Goal: Information Seeking & Learning: Learn about a topic

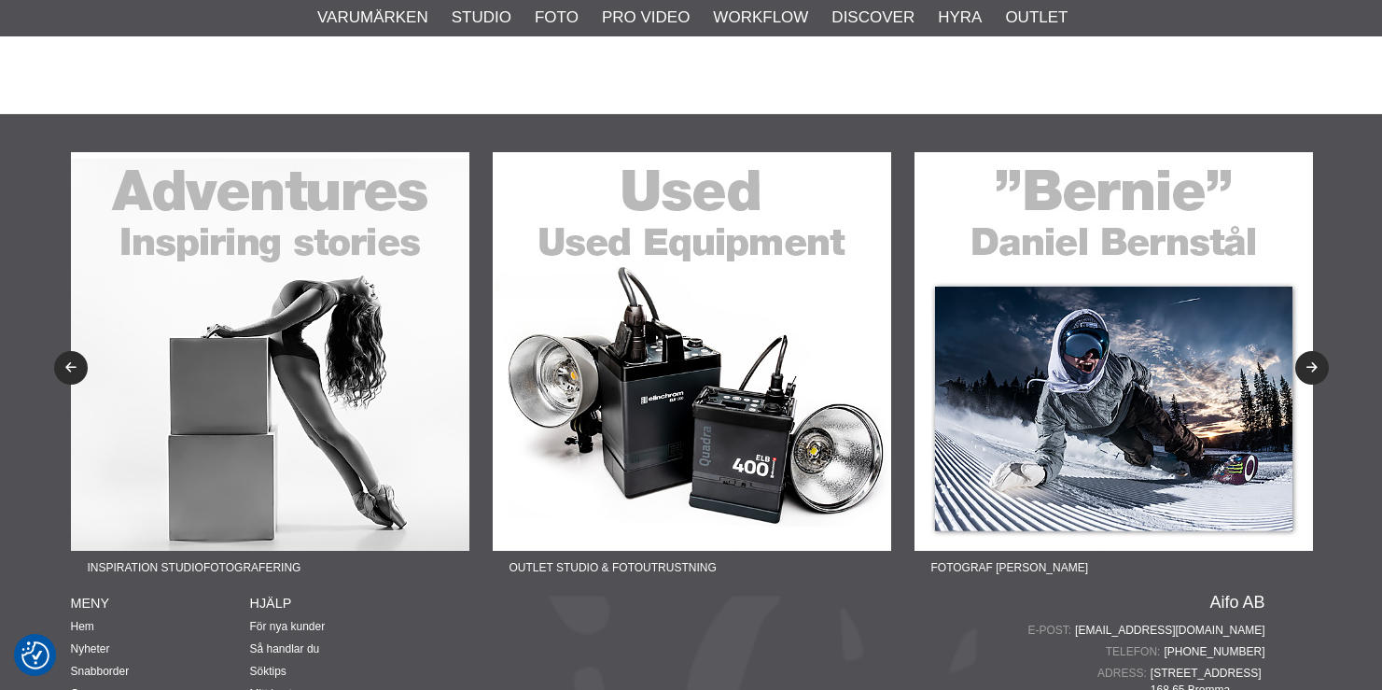
scroll to position [933, 0]
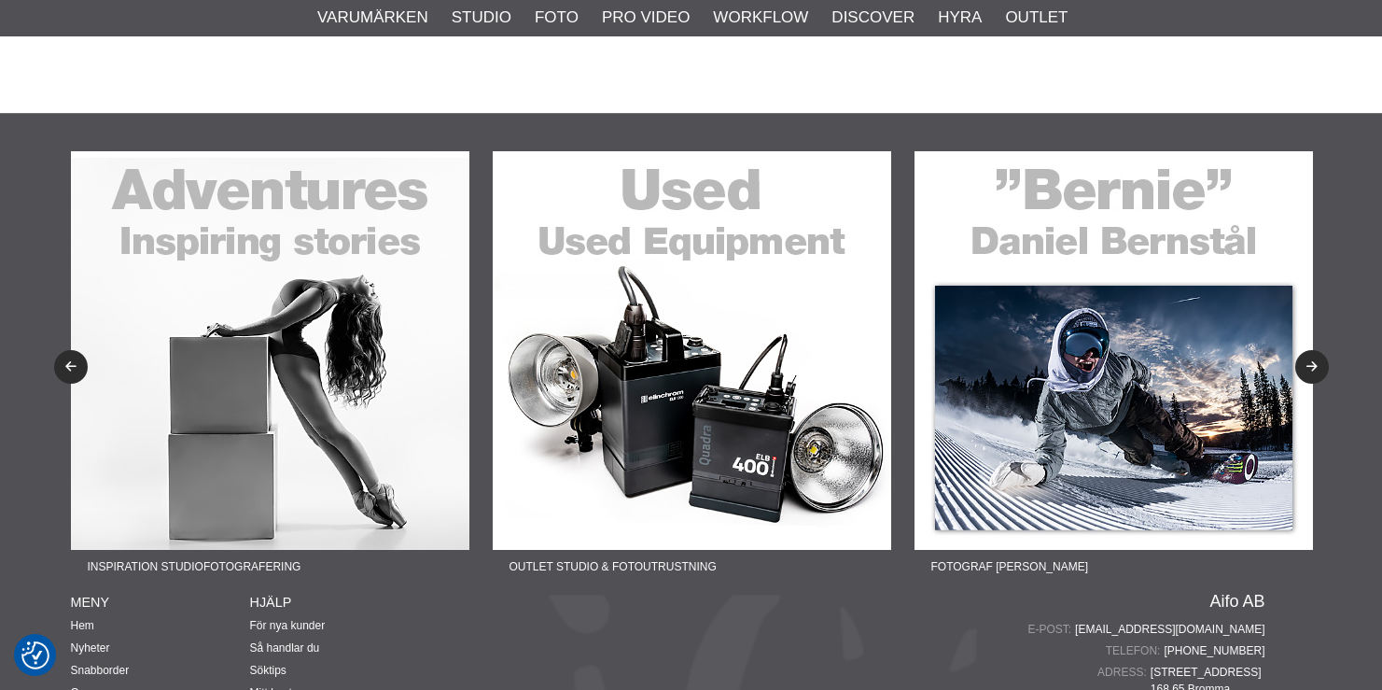
click at [648, 243] on img at bounding box center [692, 350] width 398 height 398
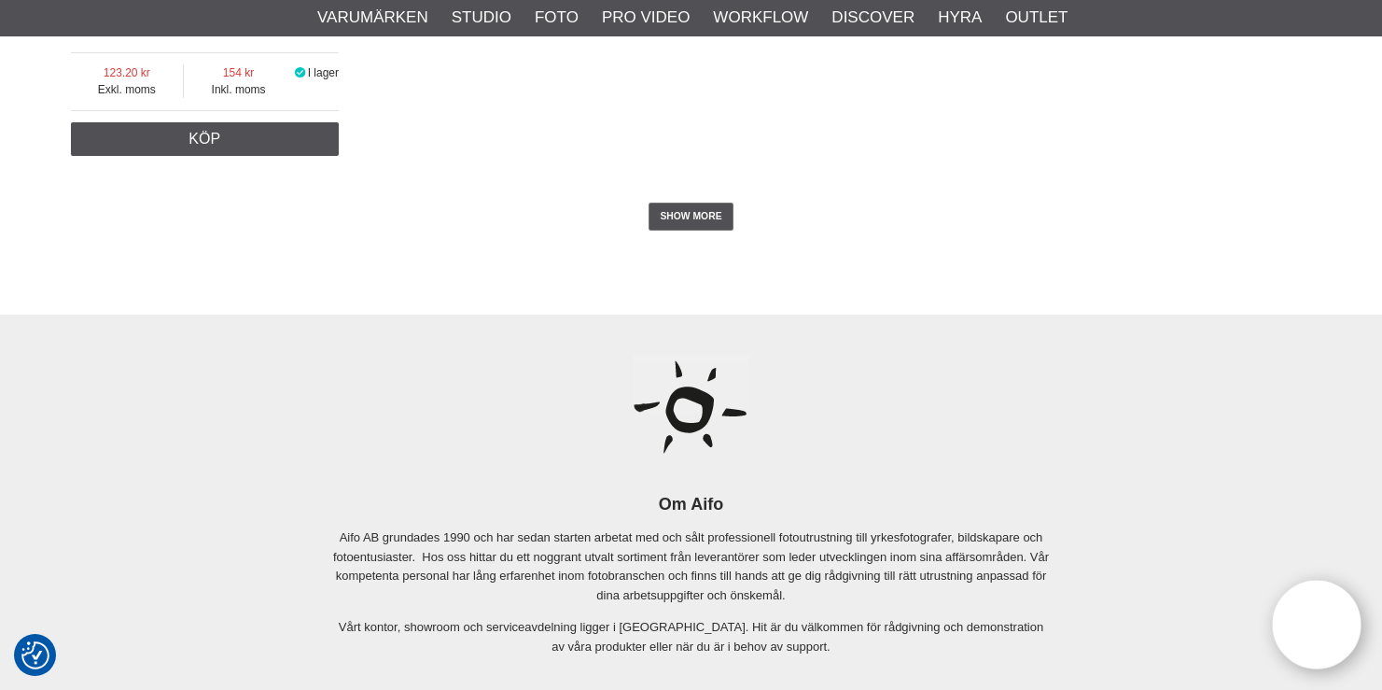
scroll to position [3826, 0]
click at [693, 218] on link "SHOW MORE" at bounding box center [690, 216] width 85 height 28
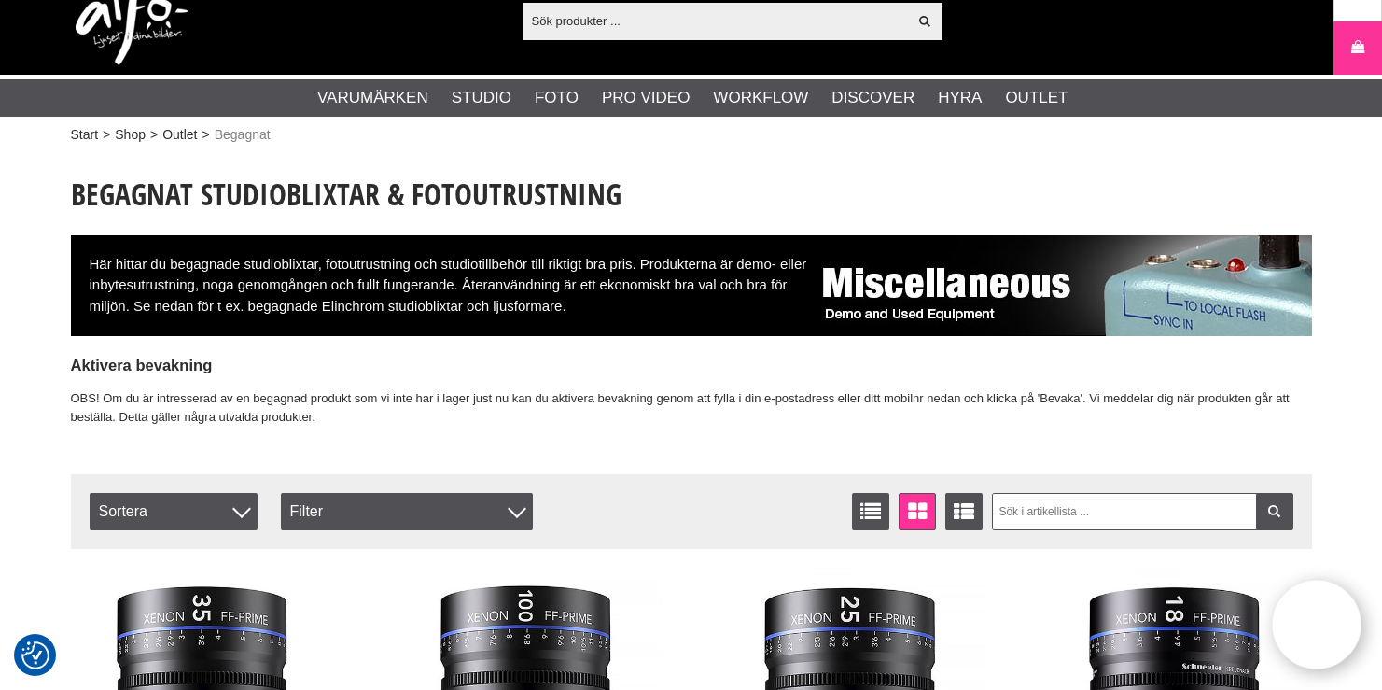
scroll to position [0, 0]
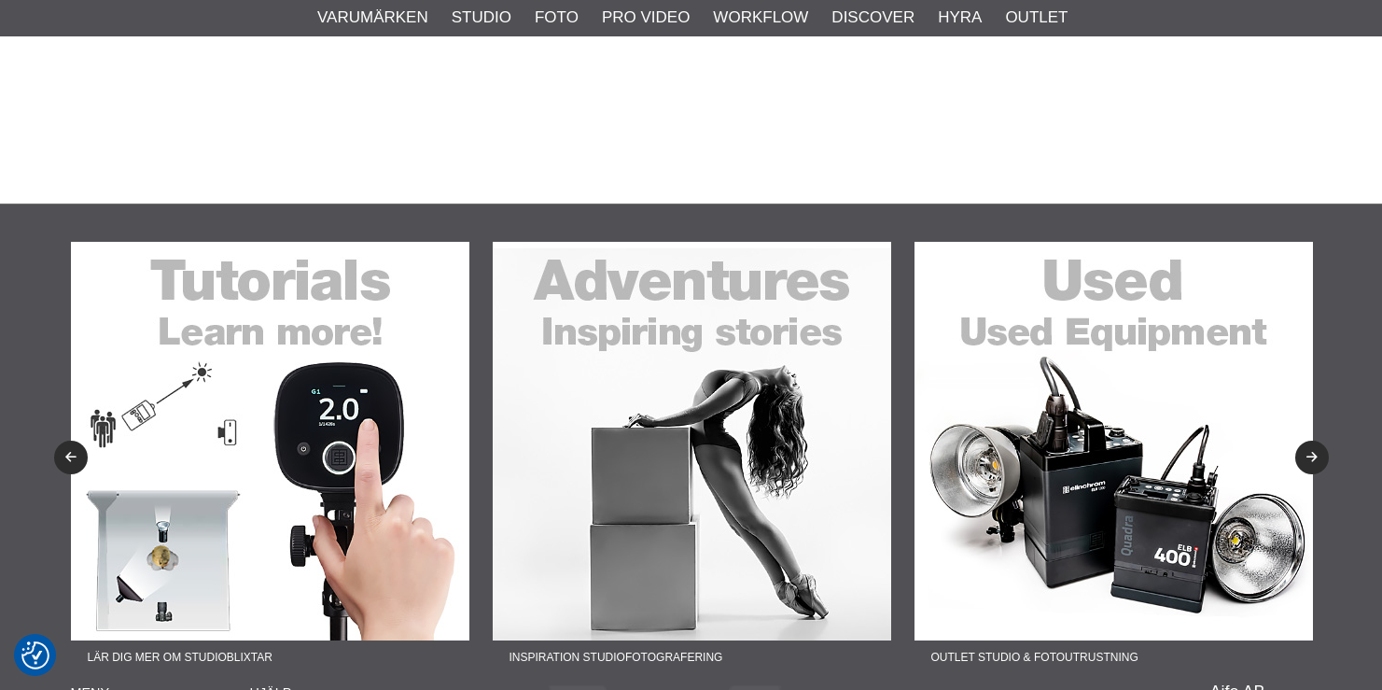
scroll to position [841, 0]
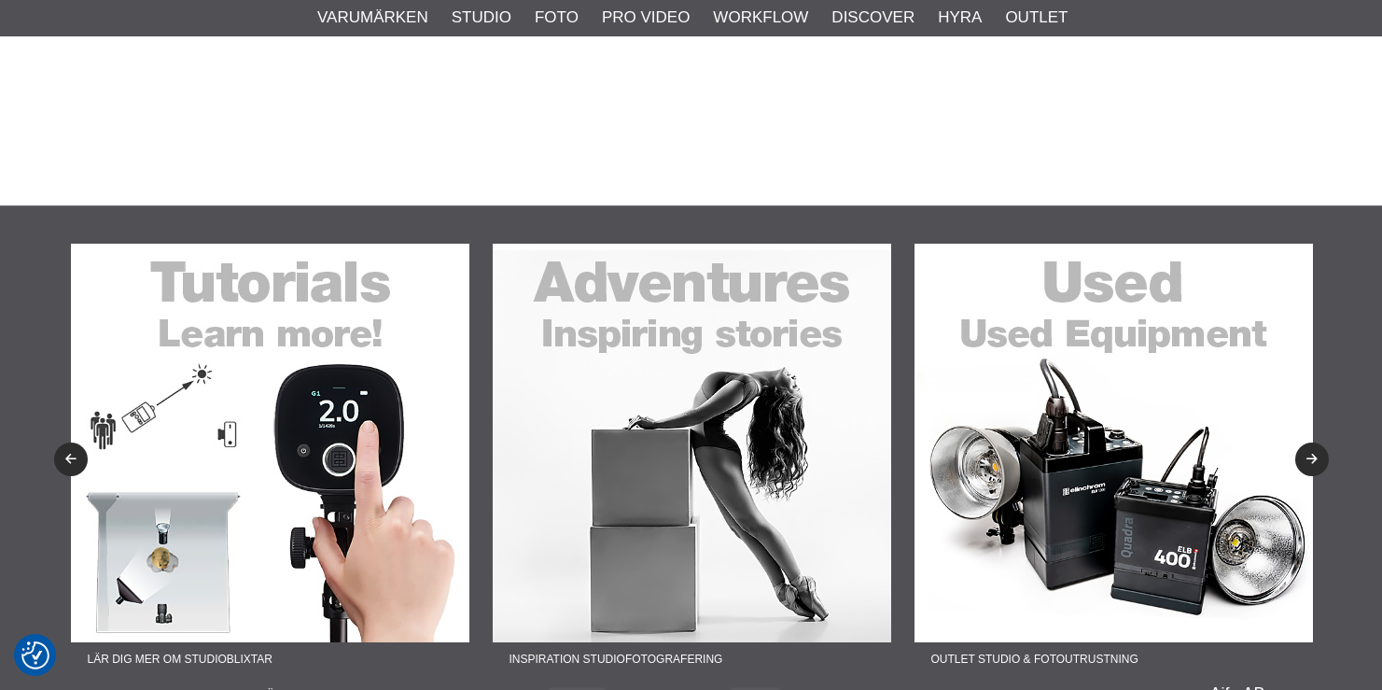
click at [692, 295] on img at bounding box center [692, 443] width 398 height 398
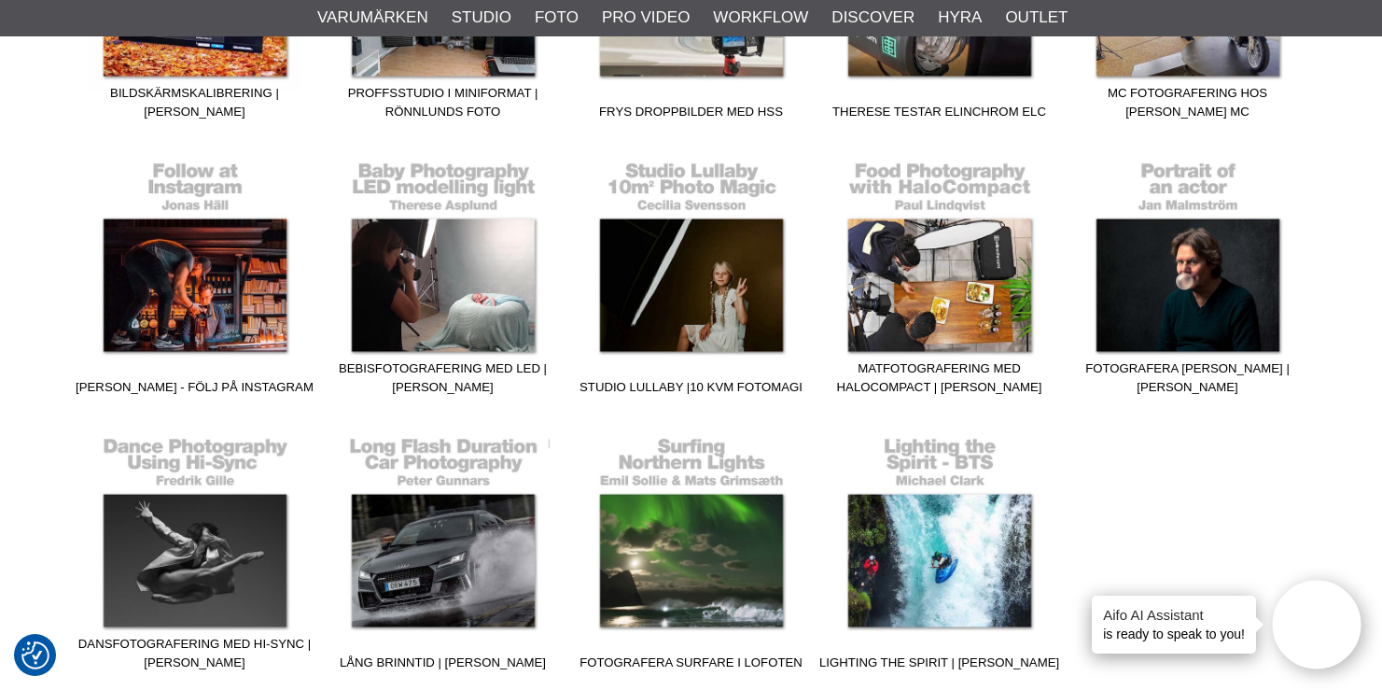
scroll to position [2986, 0]
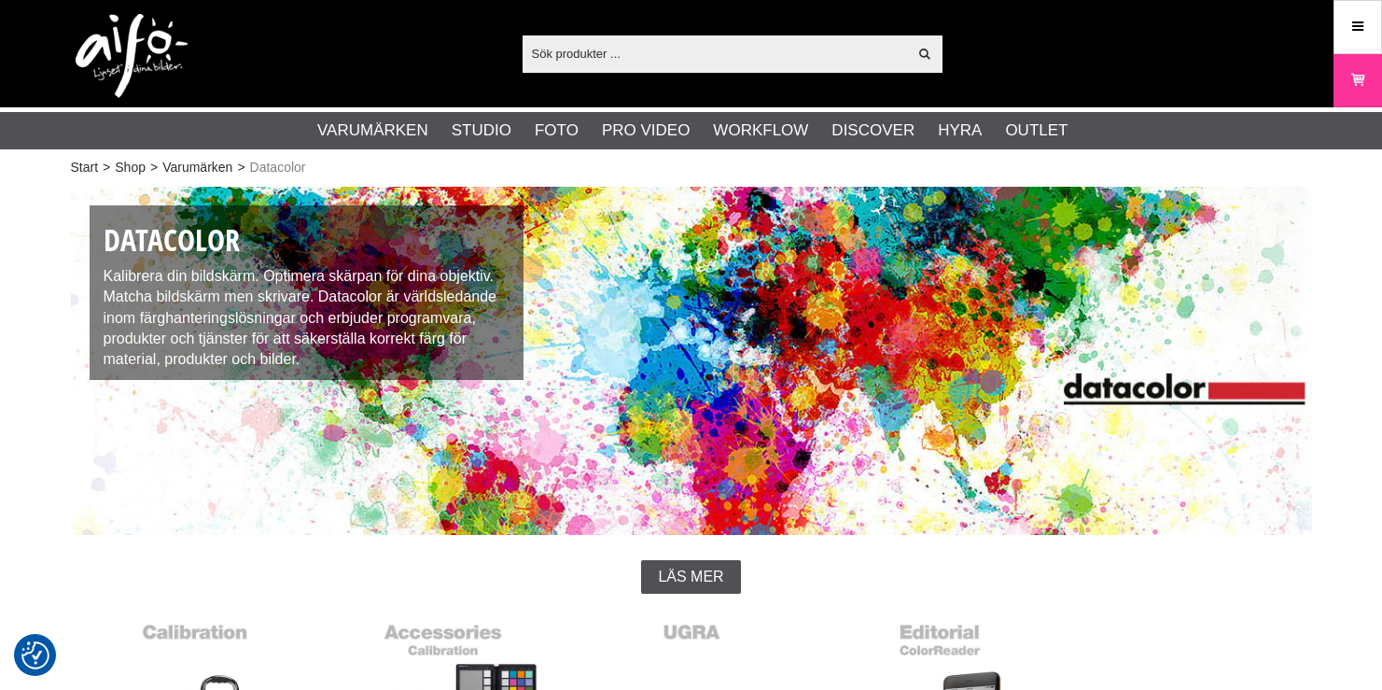
click at [17, 582] on div "Start > Shop > Varumärken > Datacolor Datacolor Kalibrera din bildskärm. Optime…" at bounding box center [691, 613] width 1382 height 865
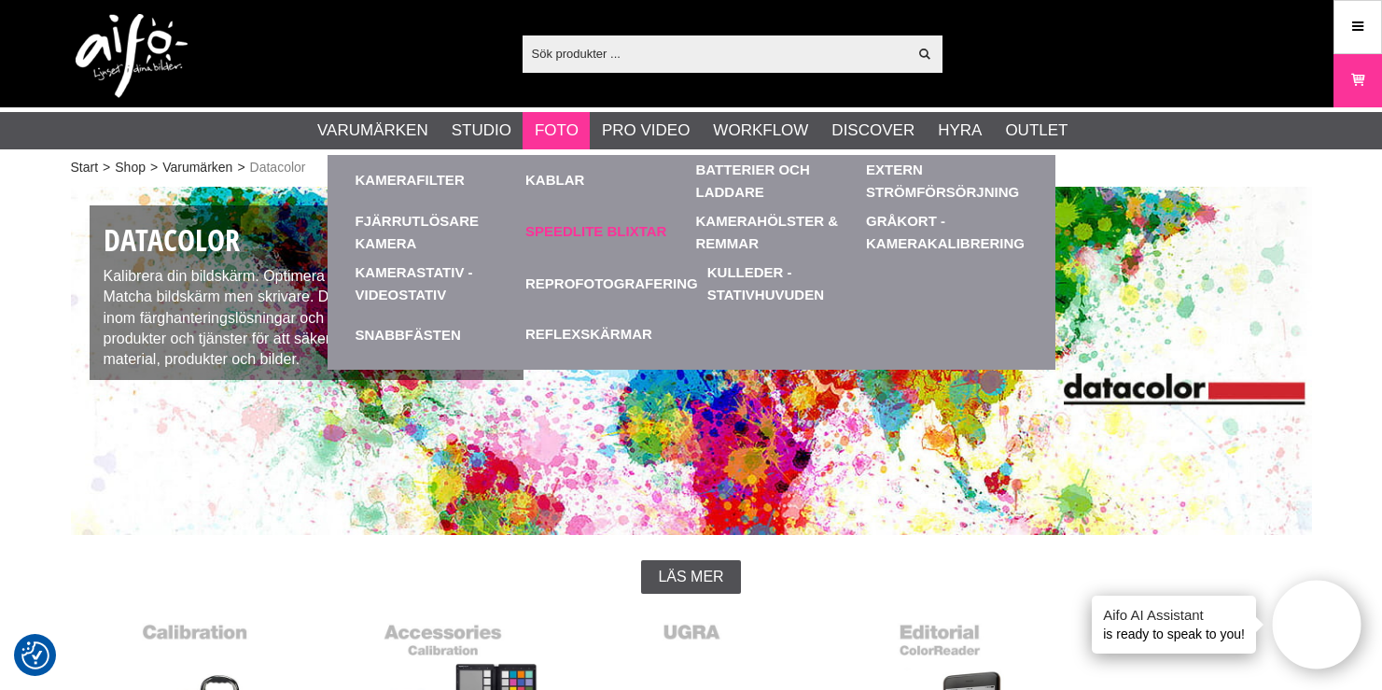
click at [562, 226] on link "Speedlite Blixtar" at bounding box center [595, 231] width 141 height 21
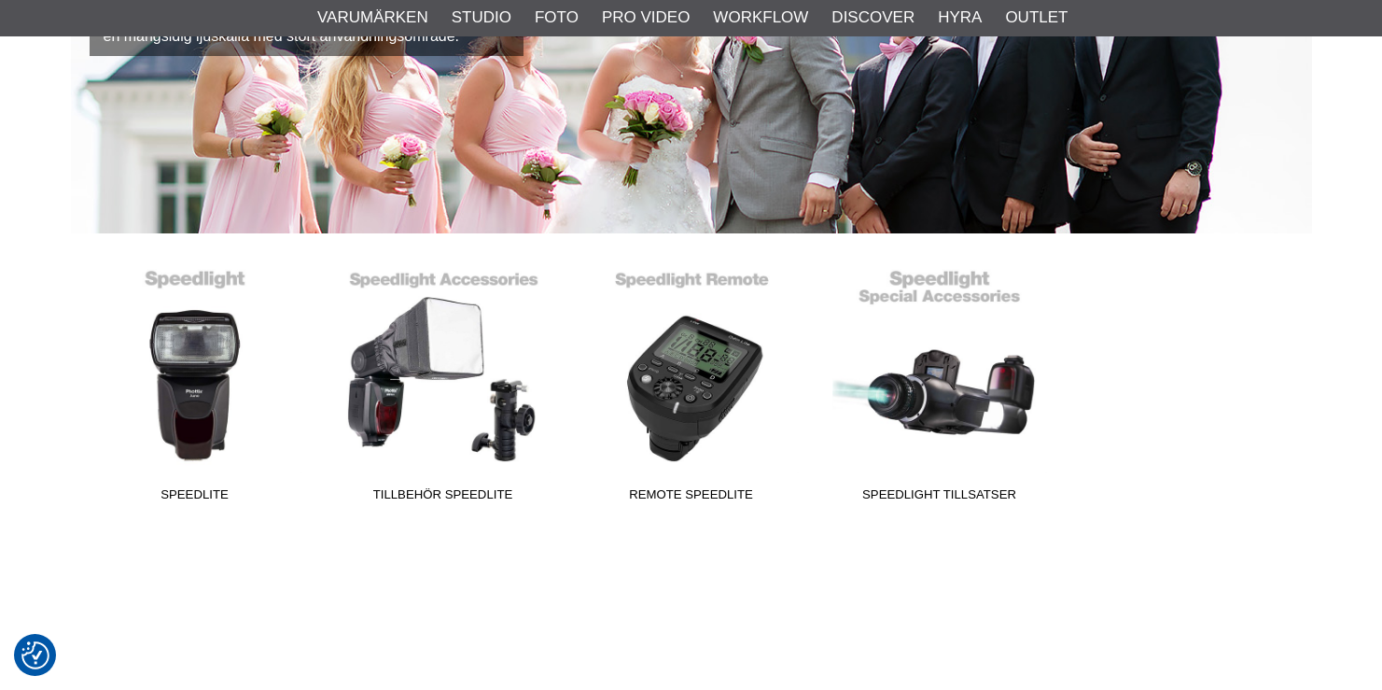
scroll to position [373, 0]
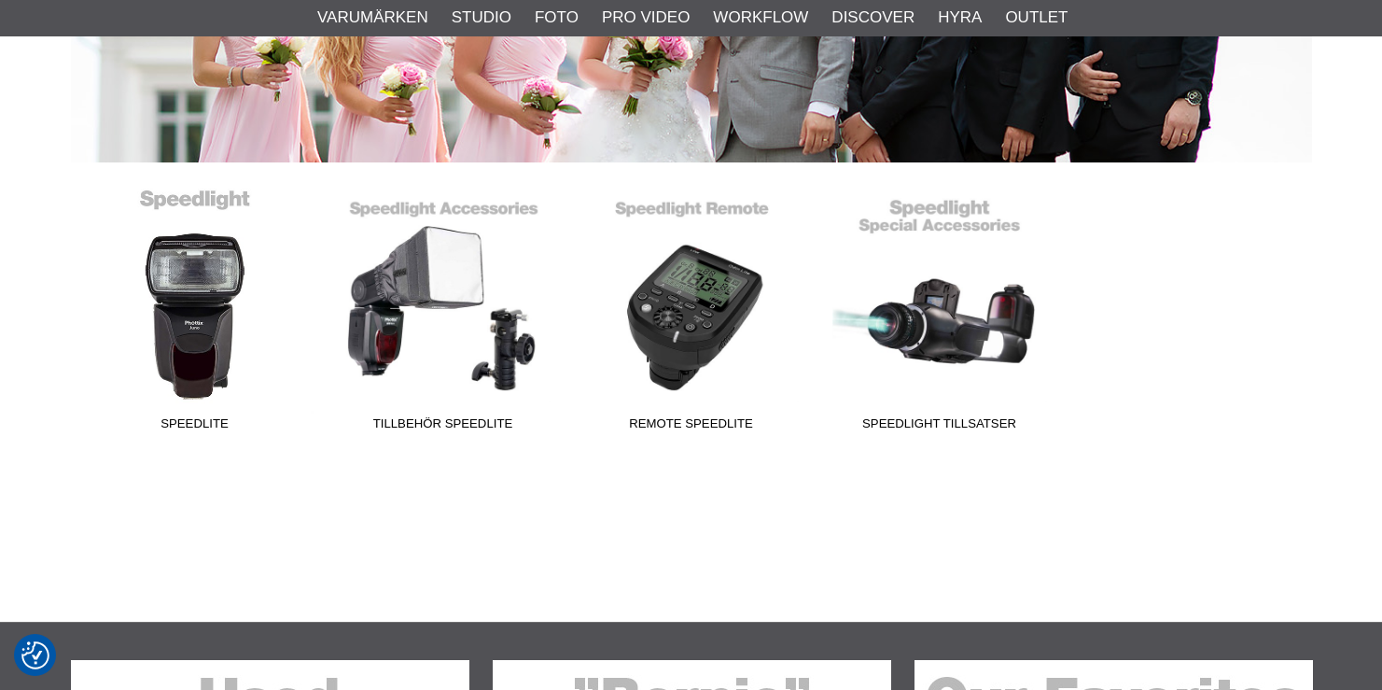
click at [193, 281] on link "Speedlite" at bounding box center [195, 314] width 248 height 252
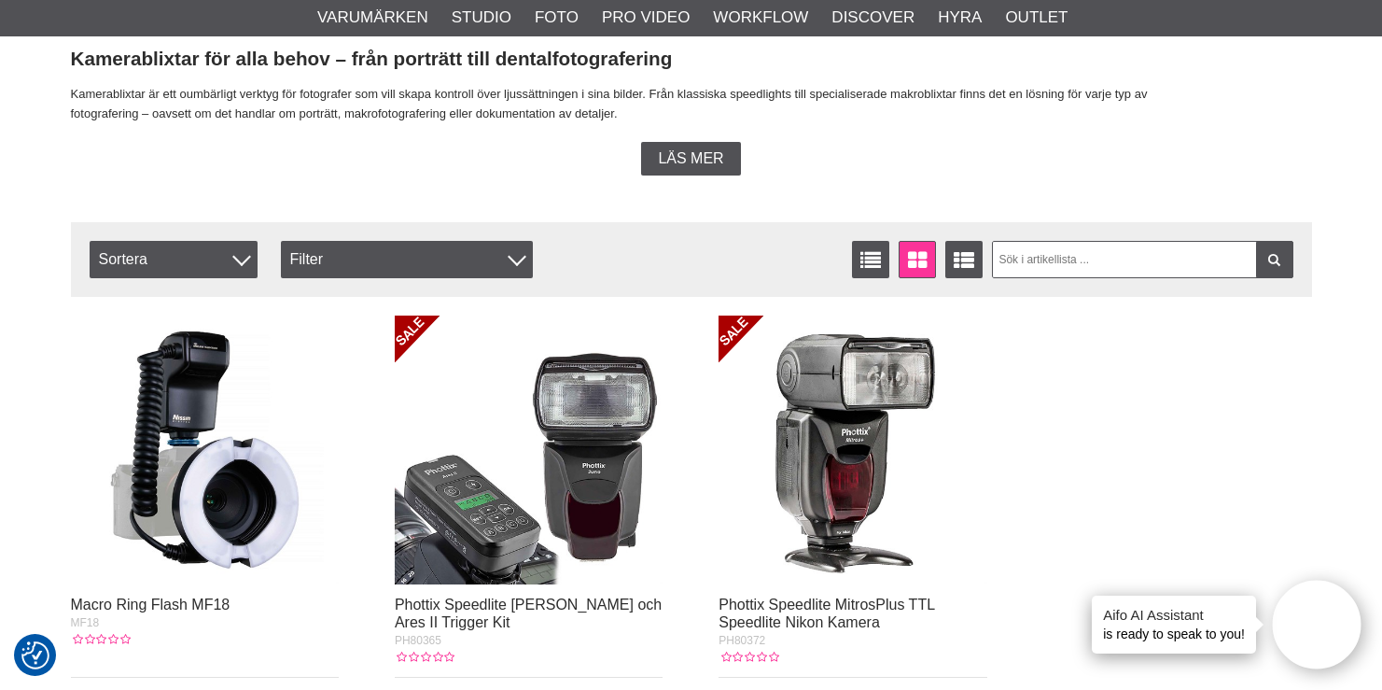
scroll to position [467, 0]
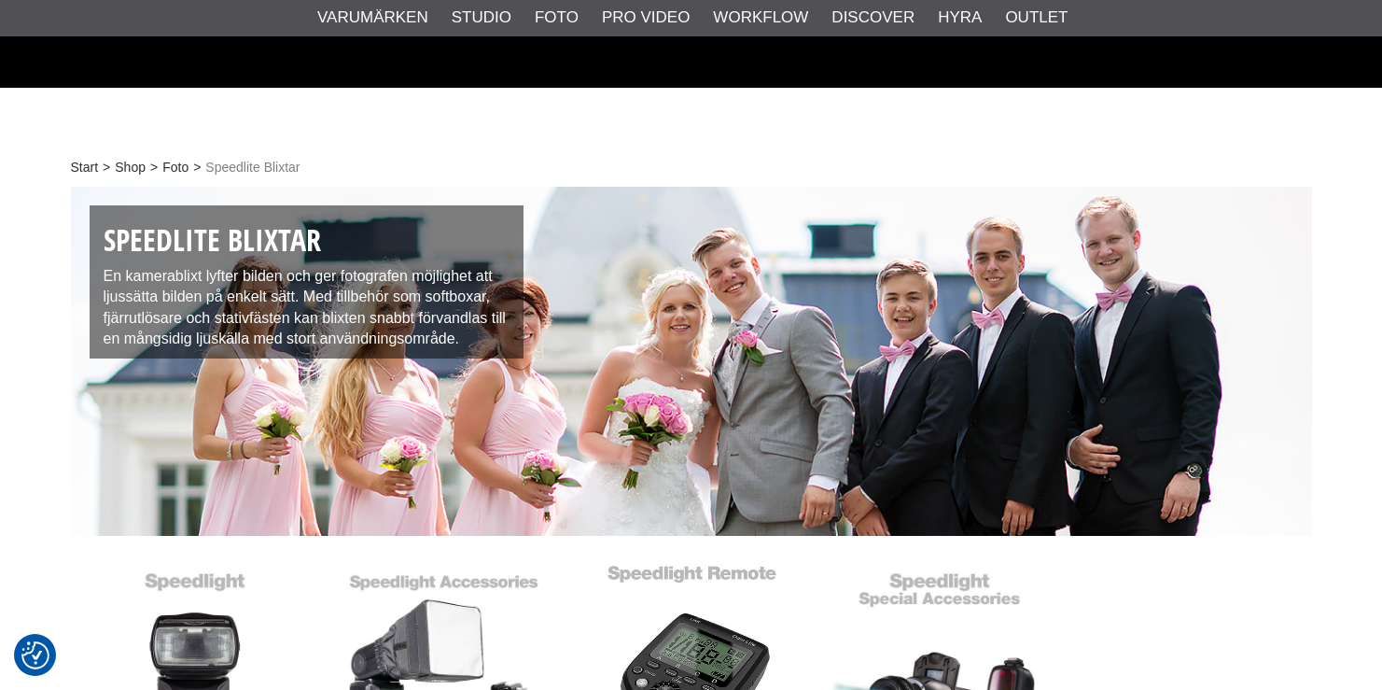
scroll to position [374, 0]
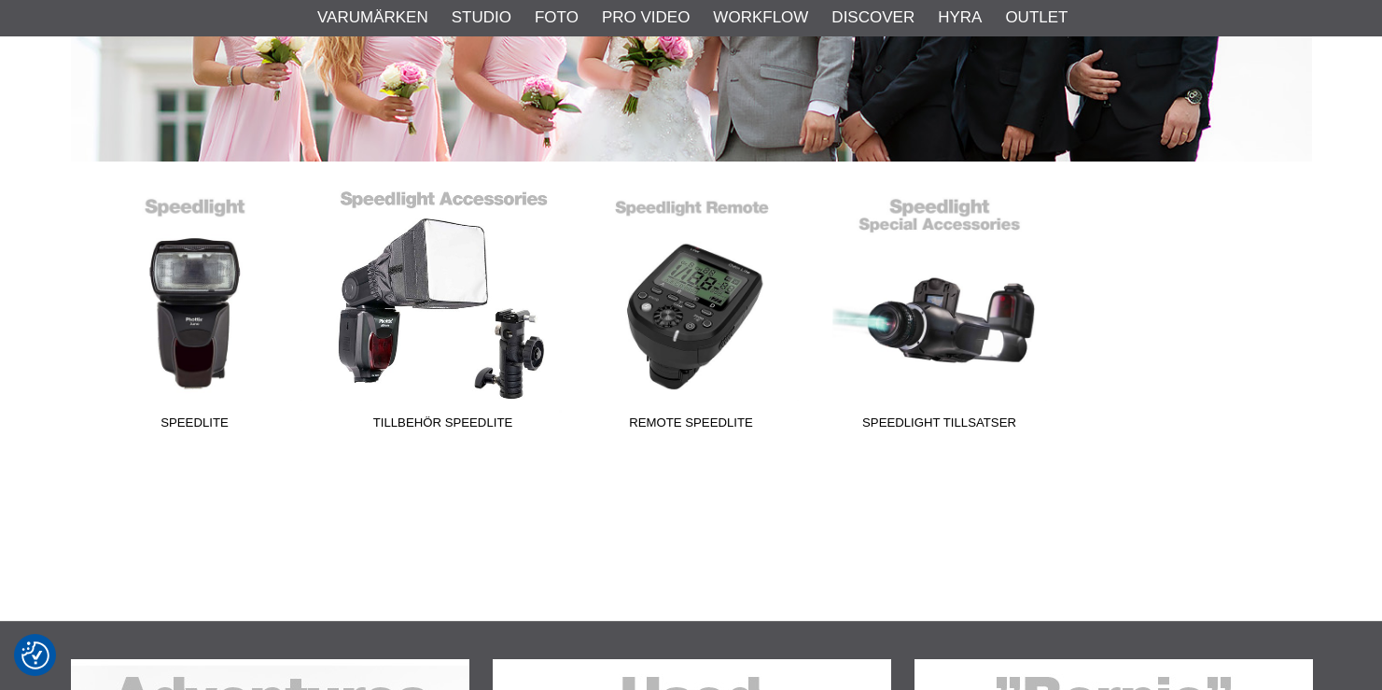
click at [405, 286] on link "Tillbehör Speedlite" at bounding box center [443, 313] width 248 height 252
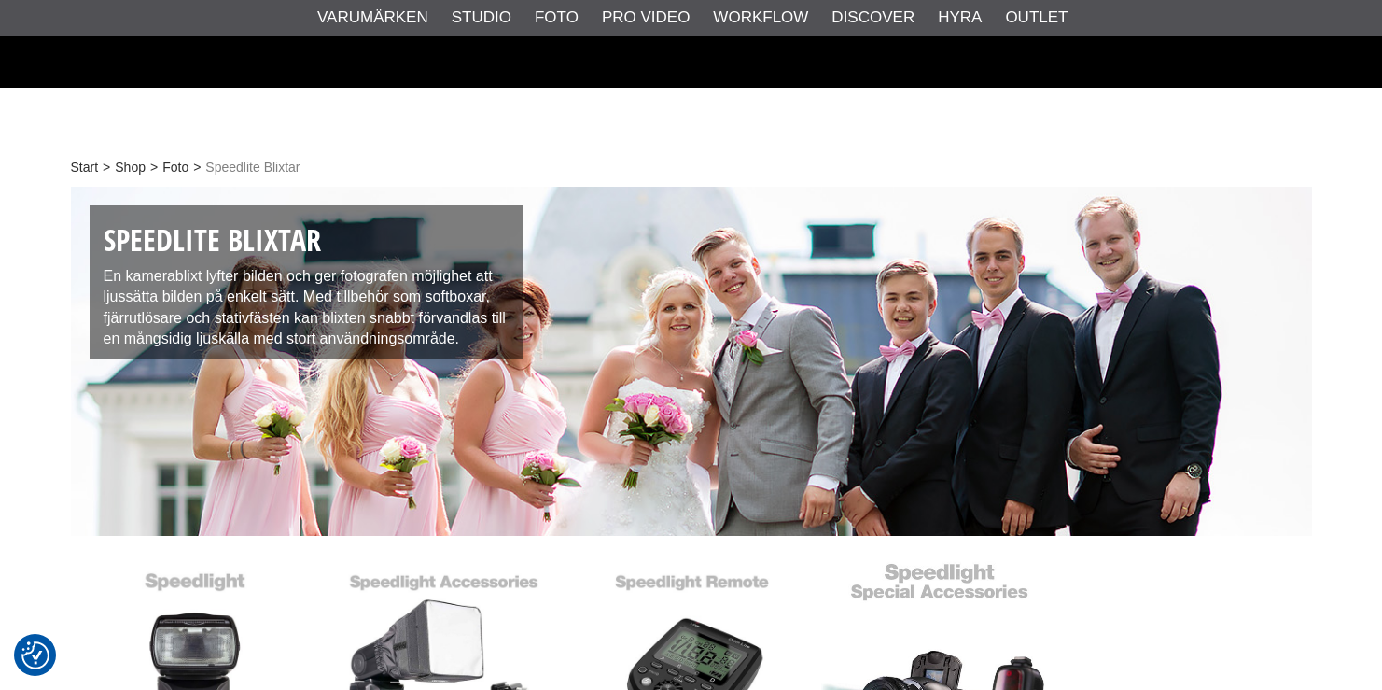
scroll to position [374, 0]
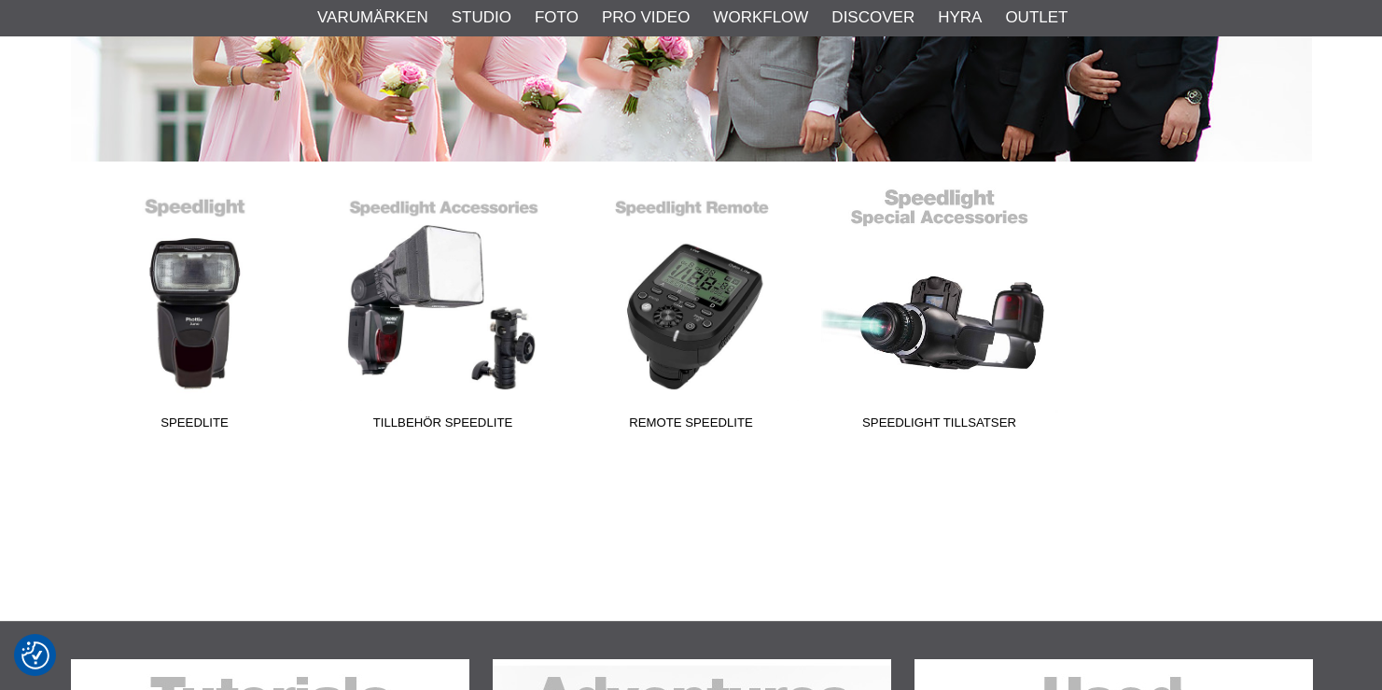
click at [960, 316] on link "Speedlight tillsatser" at bounding box center [939, 313] width 248 height 252
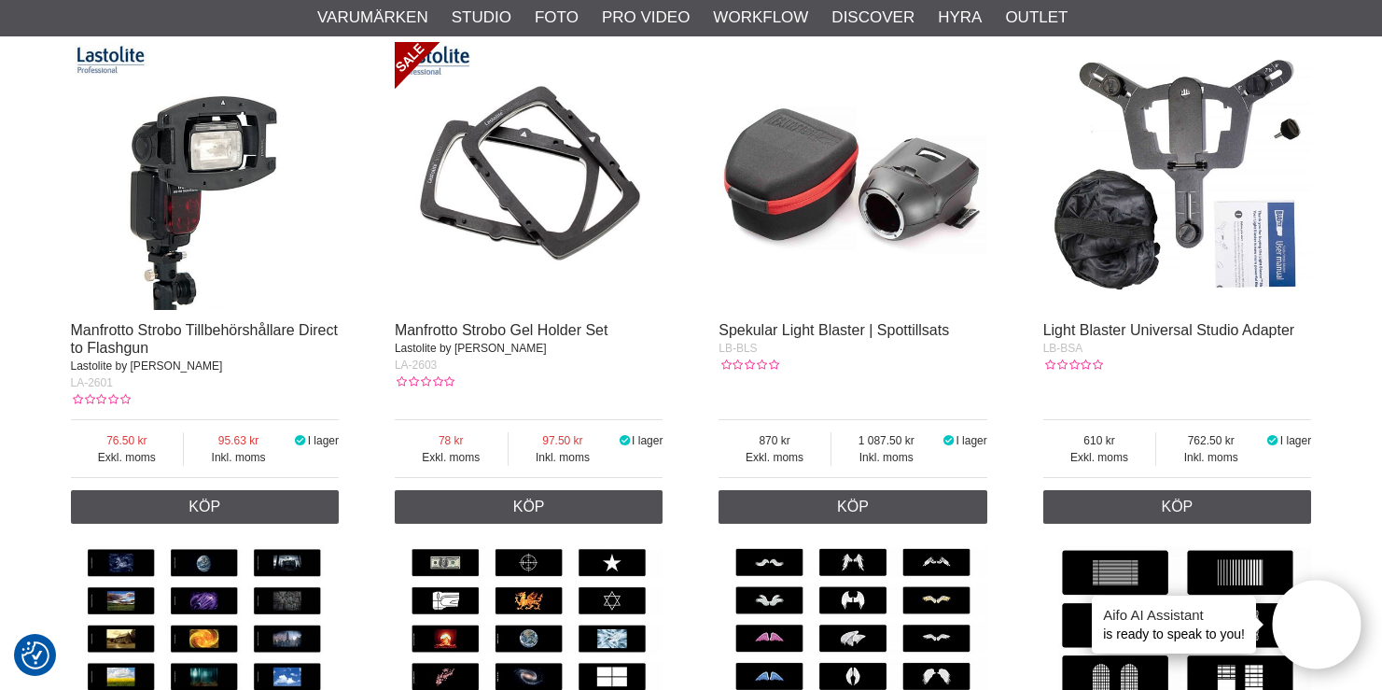
scroll to position [373, 0]
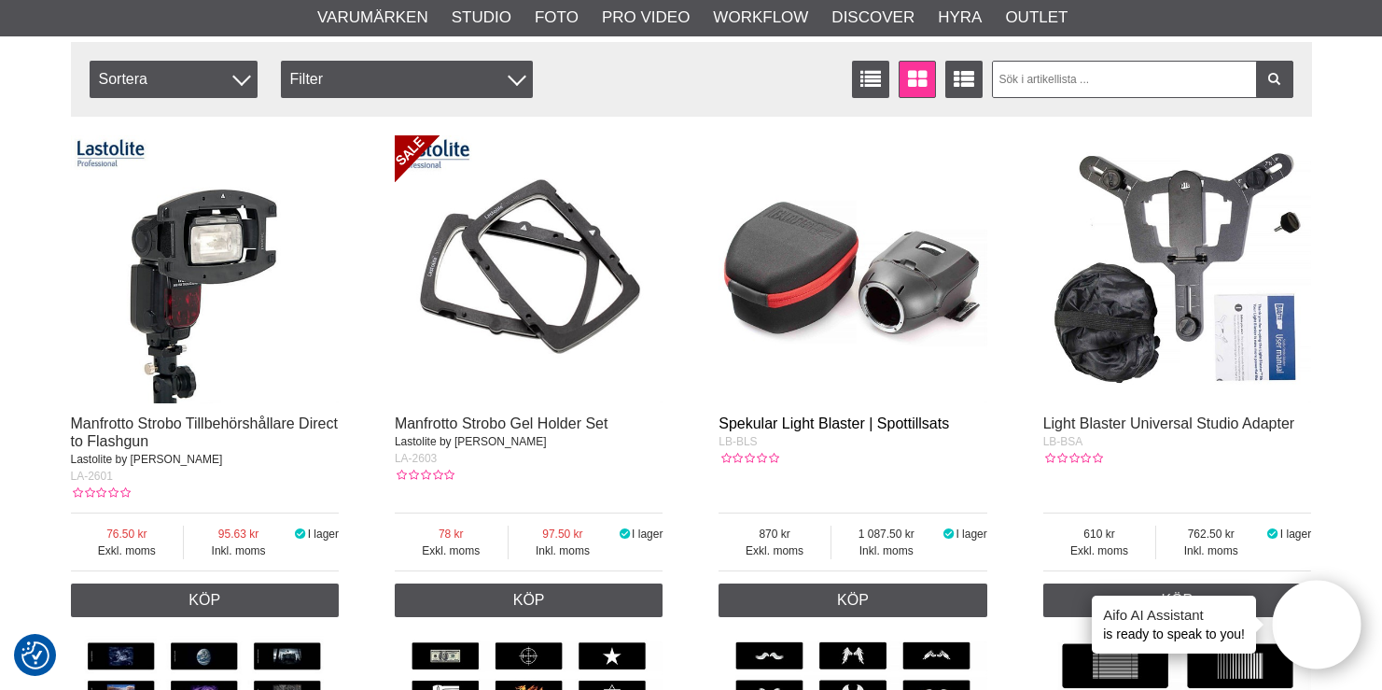
click at [767, 420] on link "Spekular Light Blaster | Spottillsats" at bounding box center [833, 423] width 230 height 16
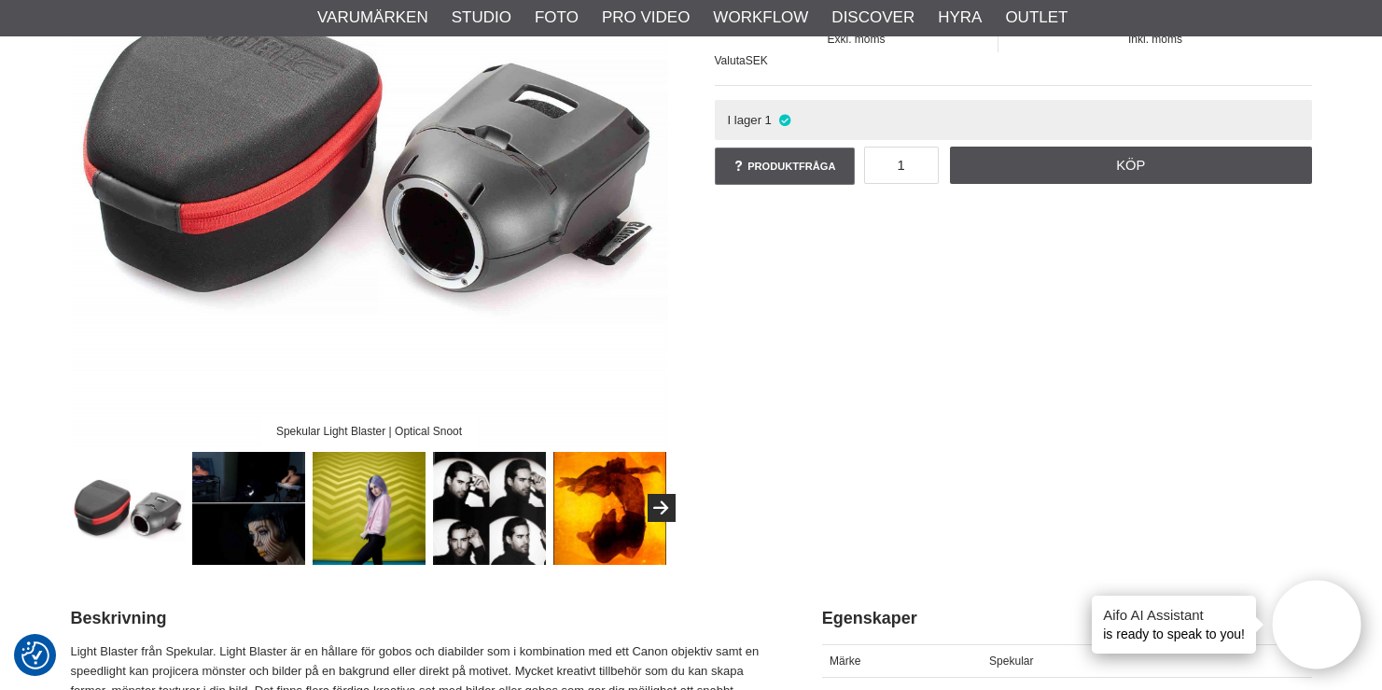
scroll to position [373, 0]
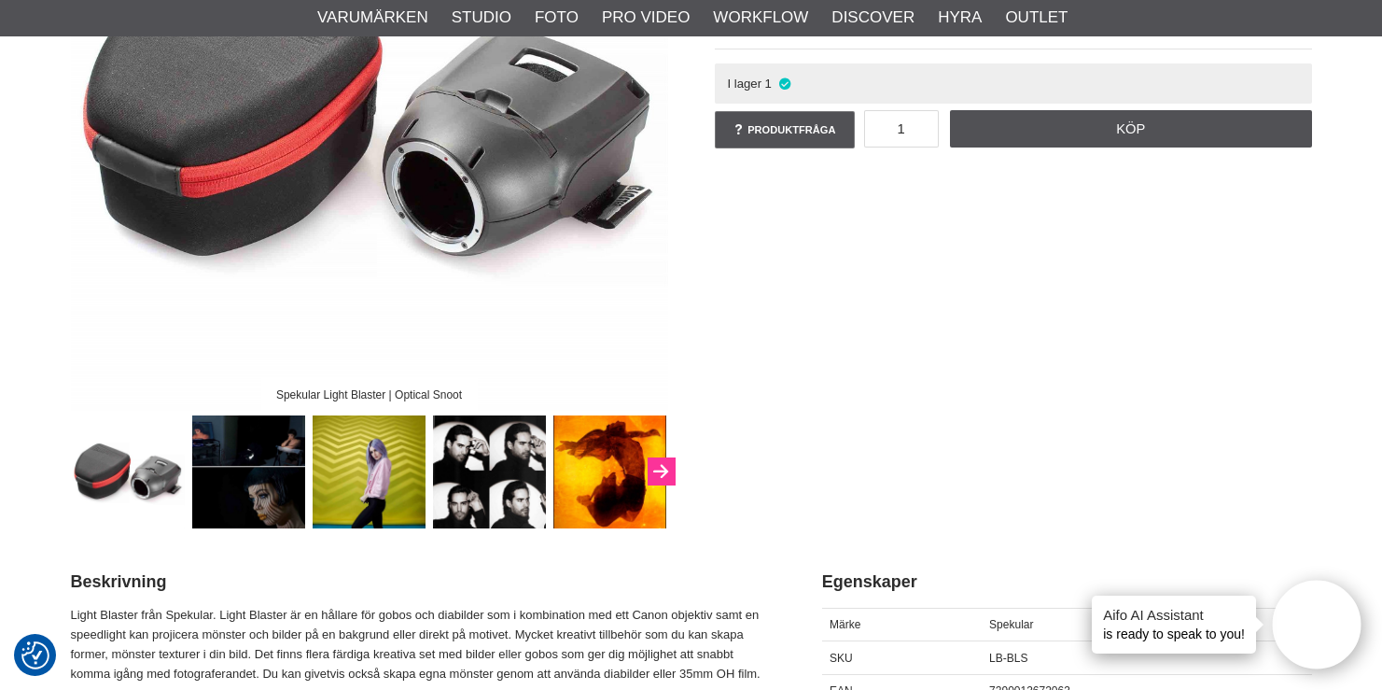
click at [655, 467] on icon "Next" at bounding box center [660, 472] width 22 height 17
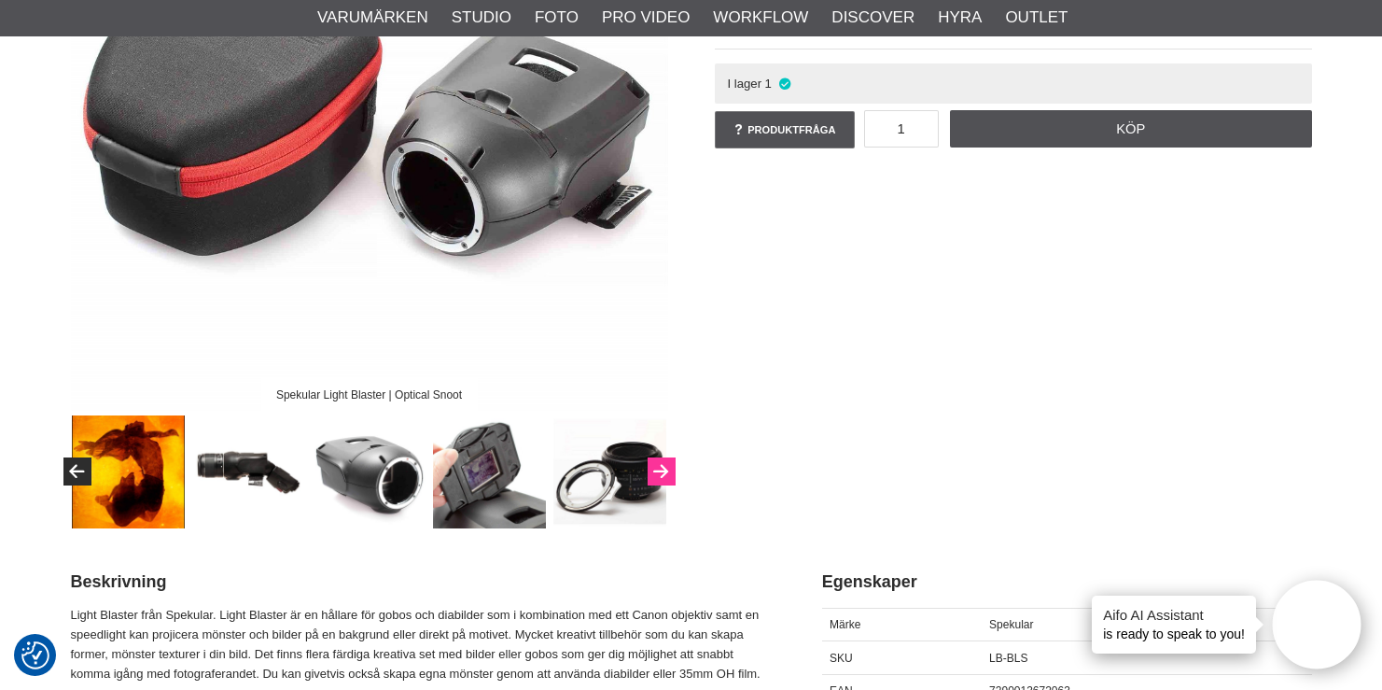
click at [655, 467] on icon "Next" at bounding box center [660, 472] width 22 height 17
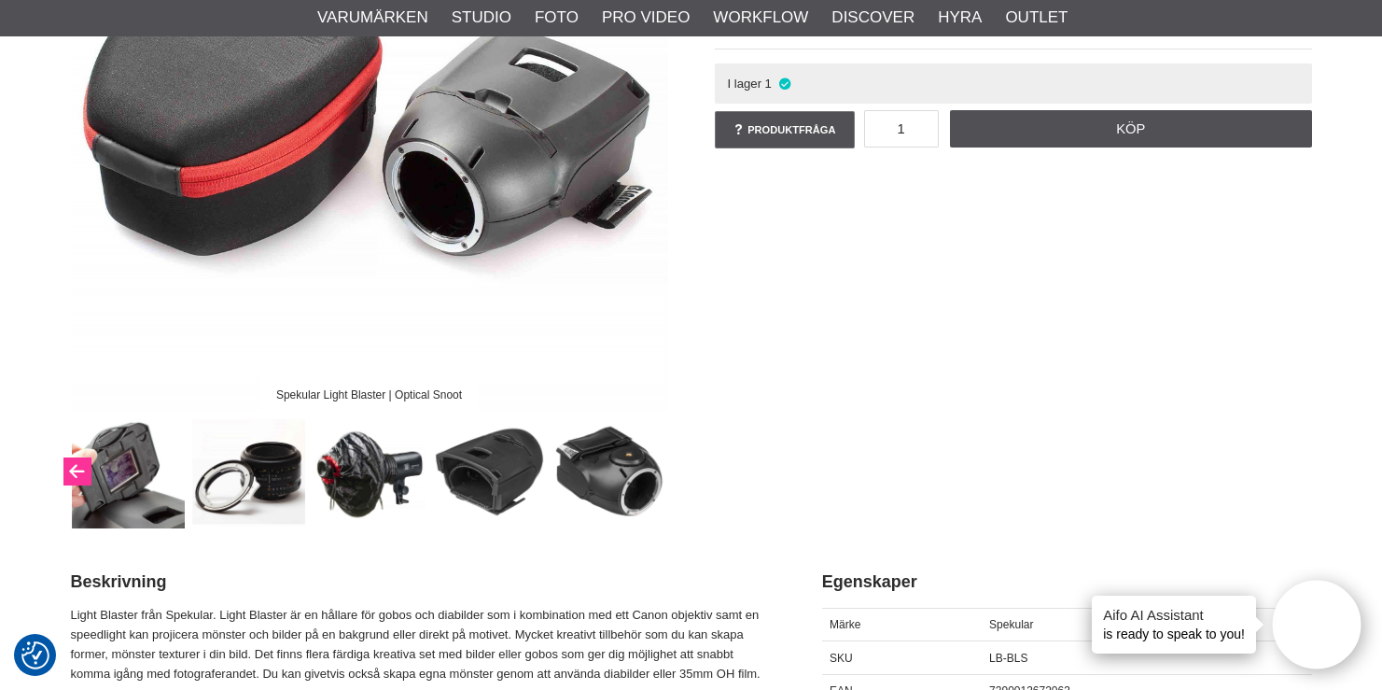
click at [79, 477] on icon "Previous" at bounding box center [76, 472] width 22 height 17
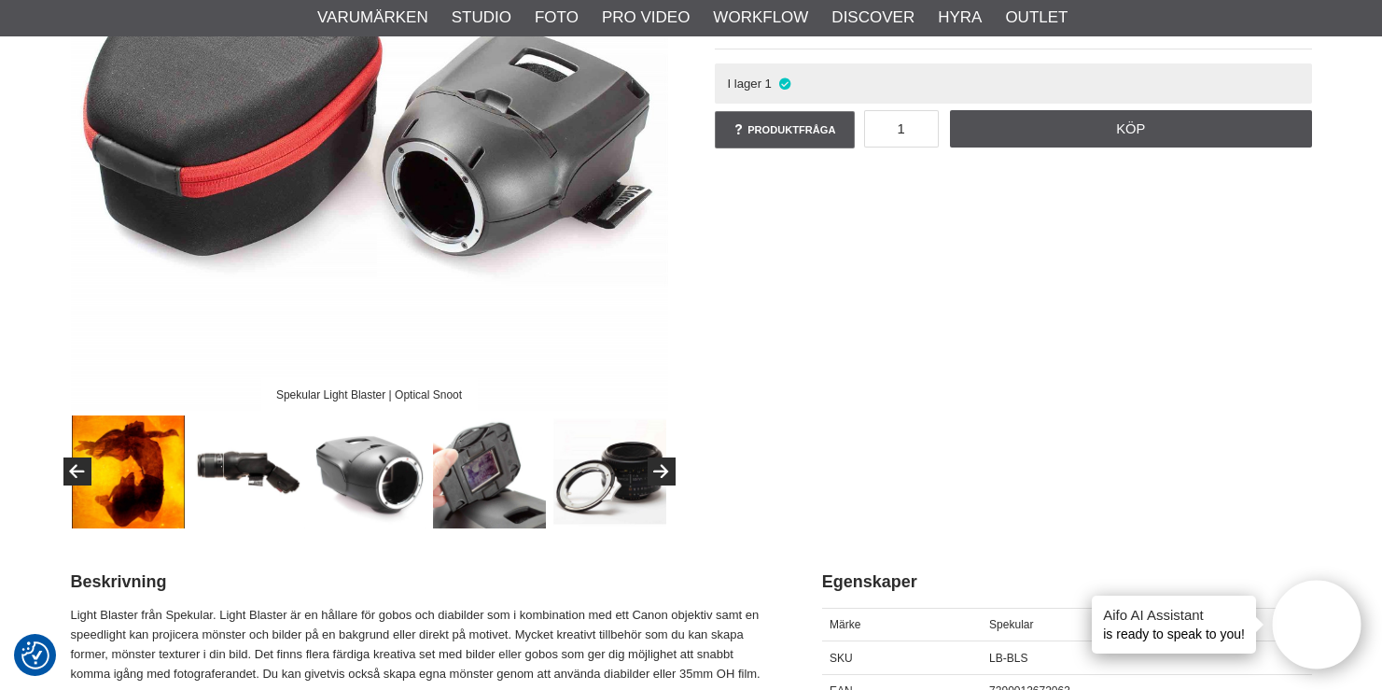
click at [218, 485] on img at bounding box center [248, 471] width 113 height 113
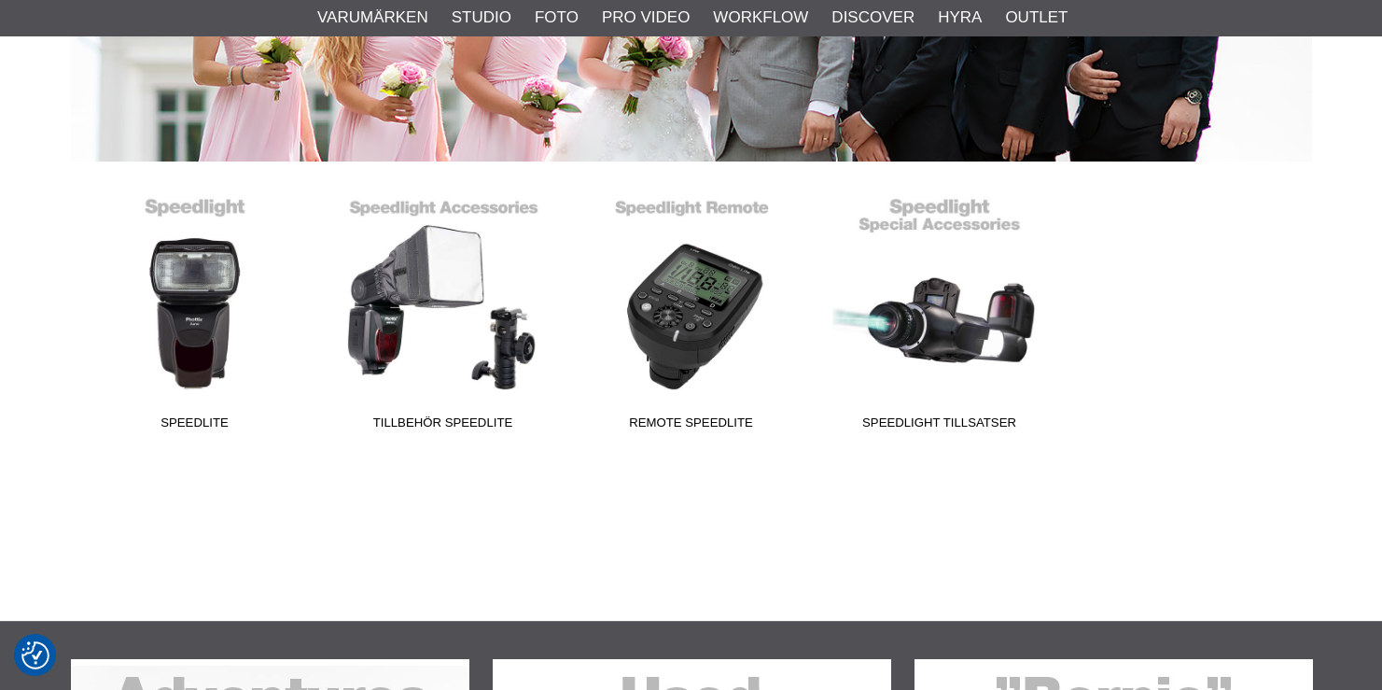
scroll to position [373, 0]
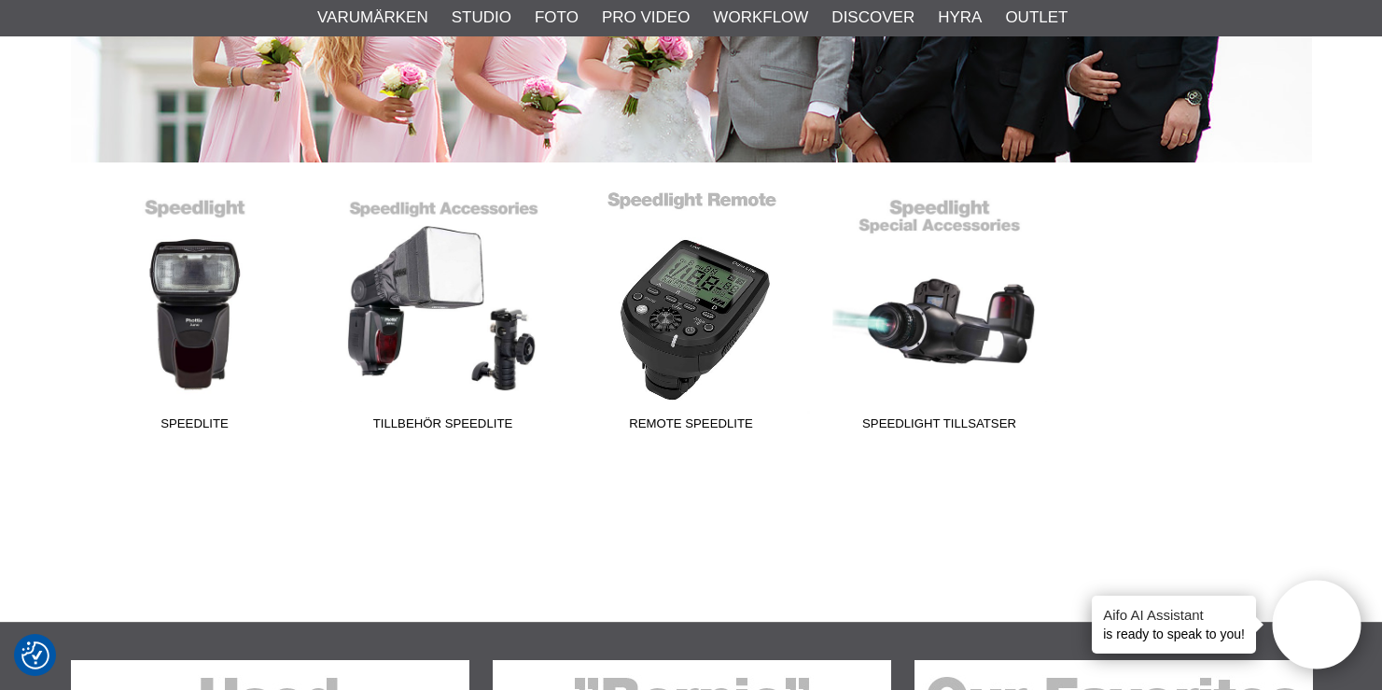
click at [673, 276] on link "Remote Speedlite" at bounding box center [691, 314] width 248 height 252
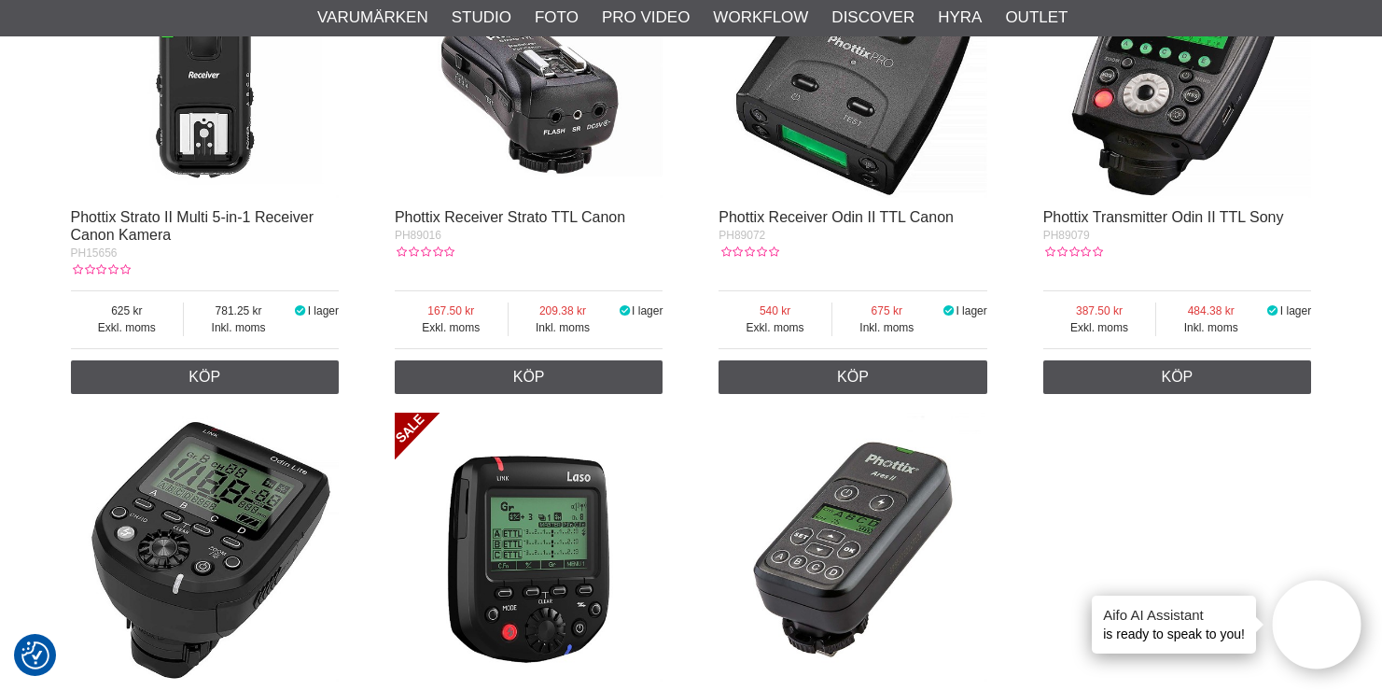
scroll to position [280, 0]
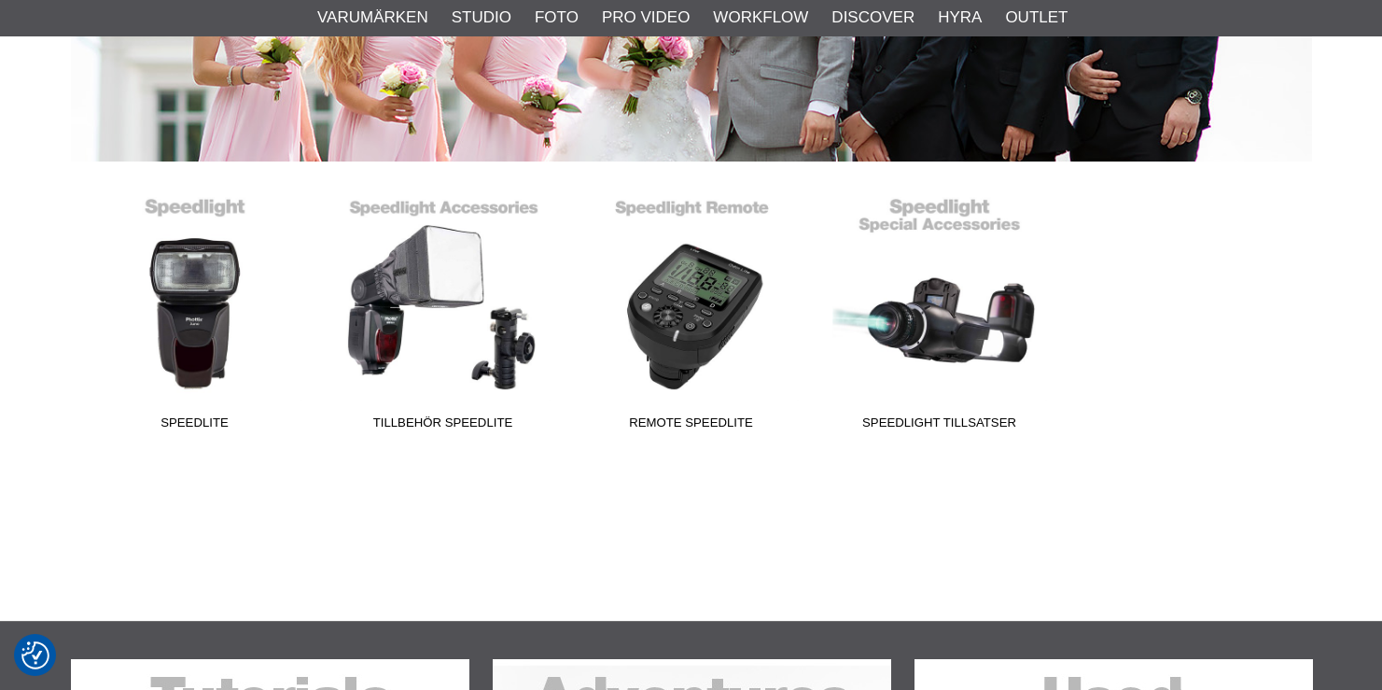
scroll to position [373, 0]
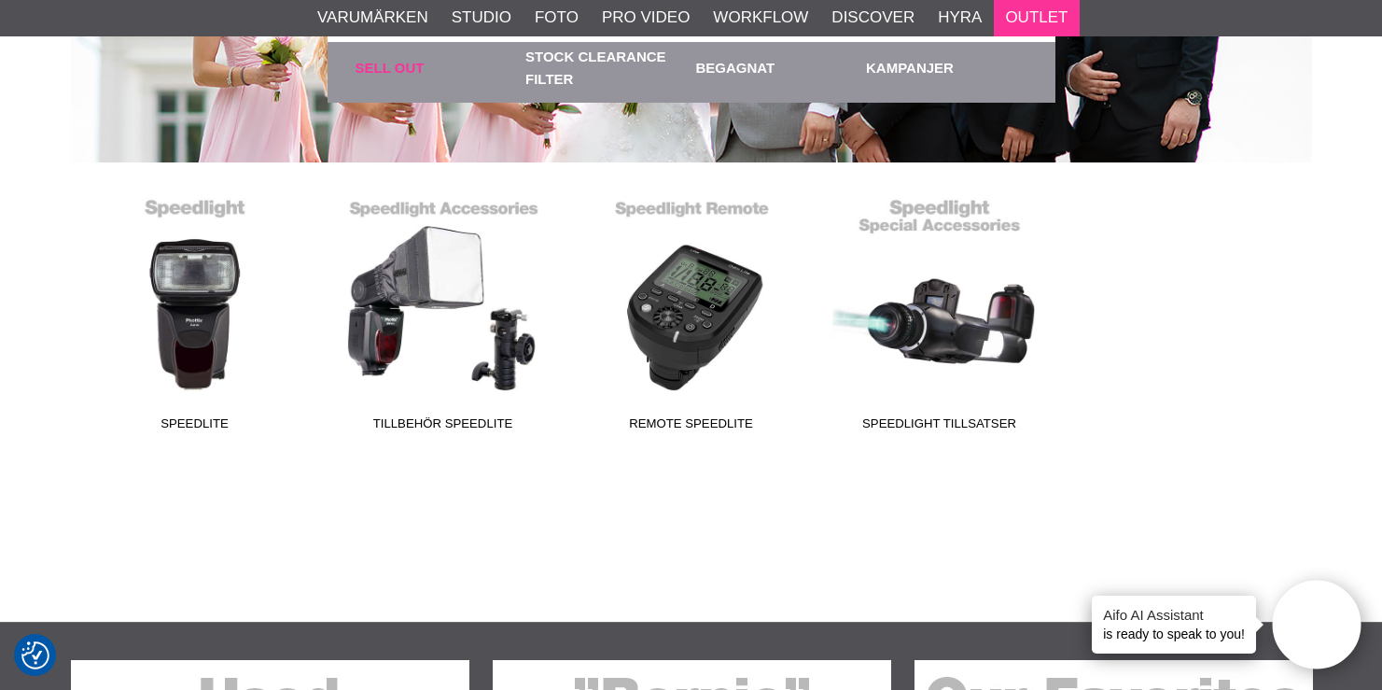
click at [411, 63] on link "Sell out" at bounding box center [435, 67] width 161 height 51
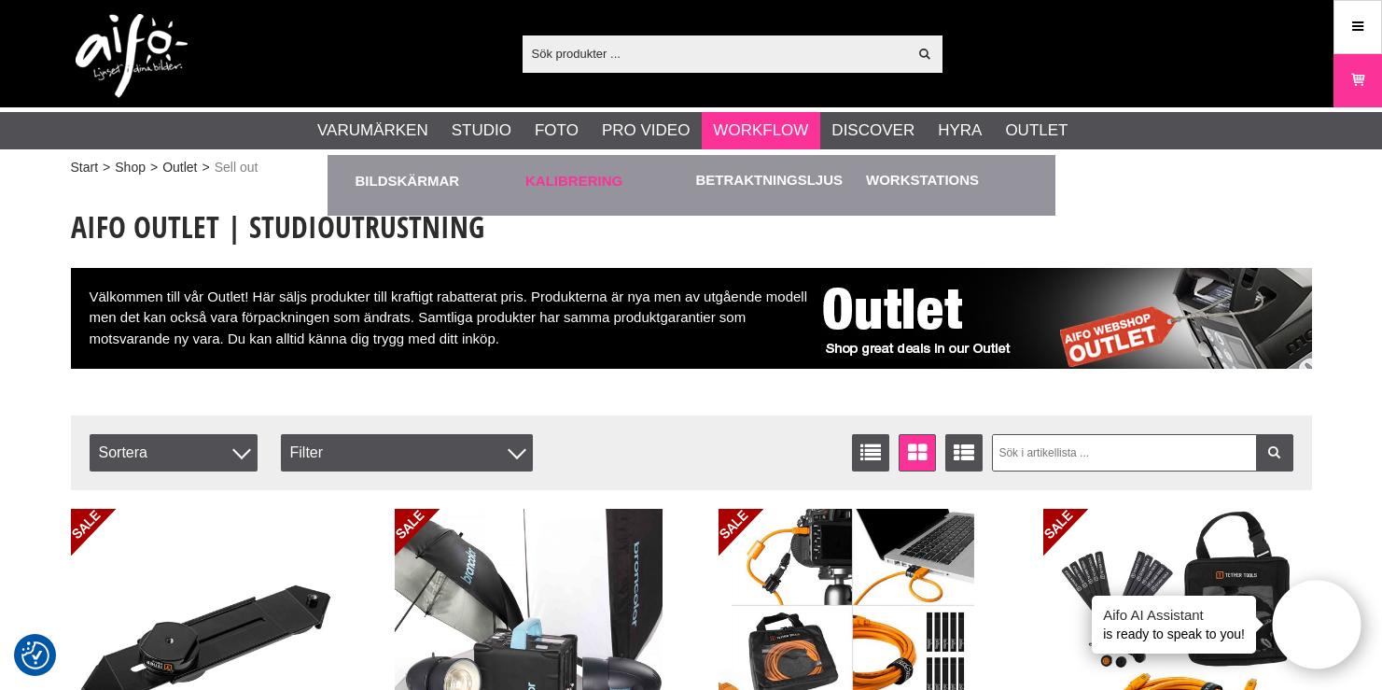
click at [600, 174] on link "Kalibrering" at bounding box center [605, 180] width 161 height 51
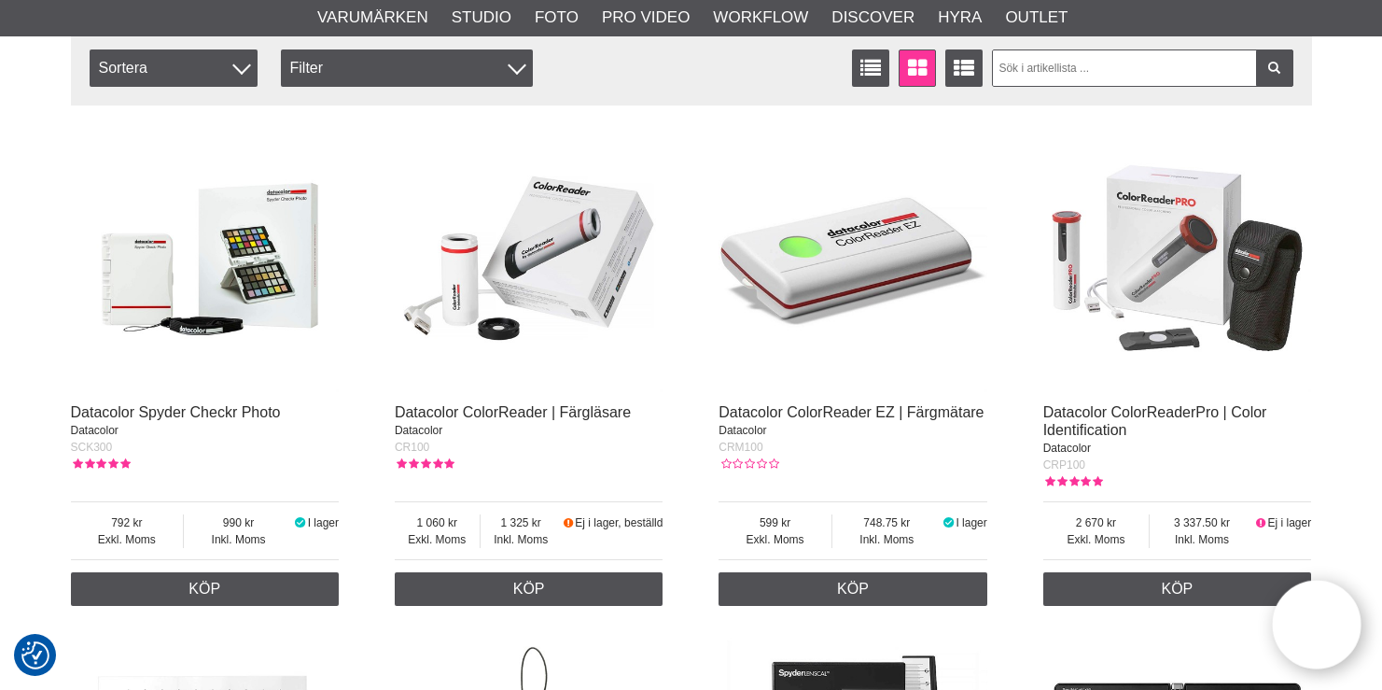
scroll to position [746, 0]
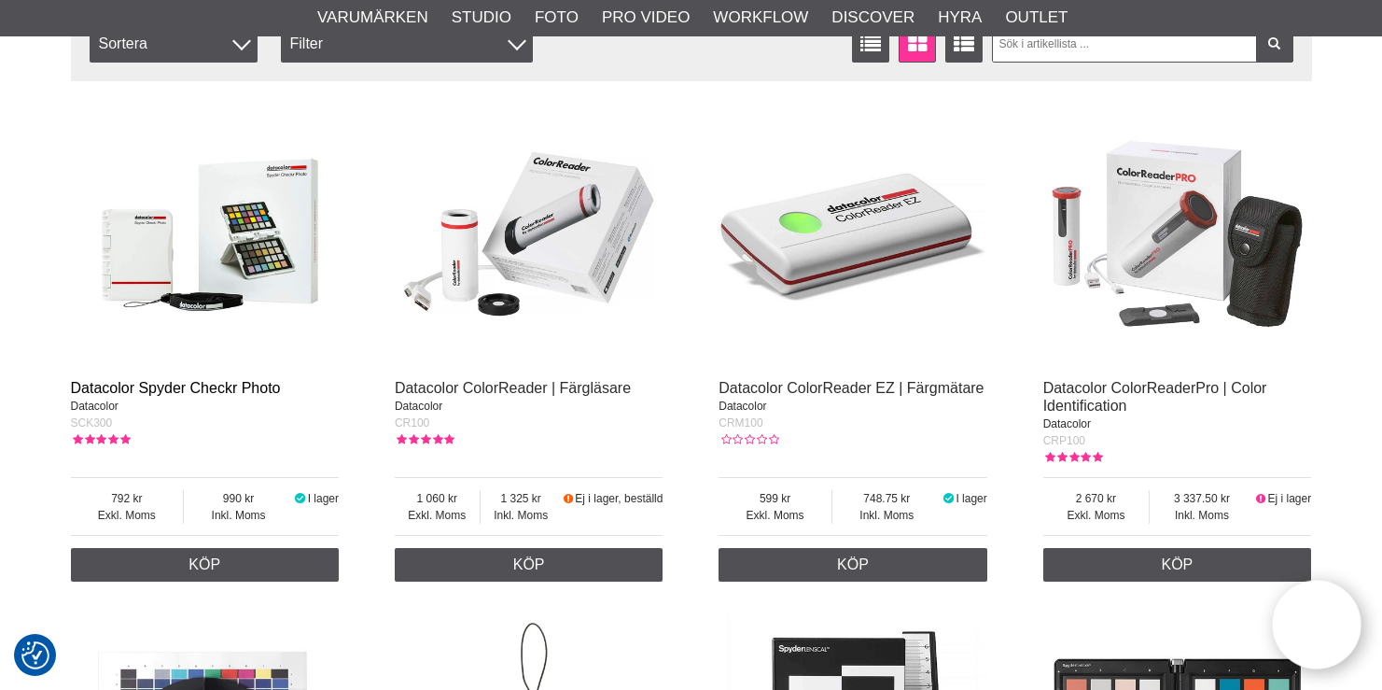
click at [209, 383] on link "Datacolor Spyder Checkr Photo" at bounding box center [176, 388] width 210 height 16
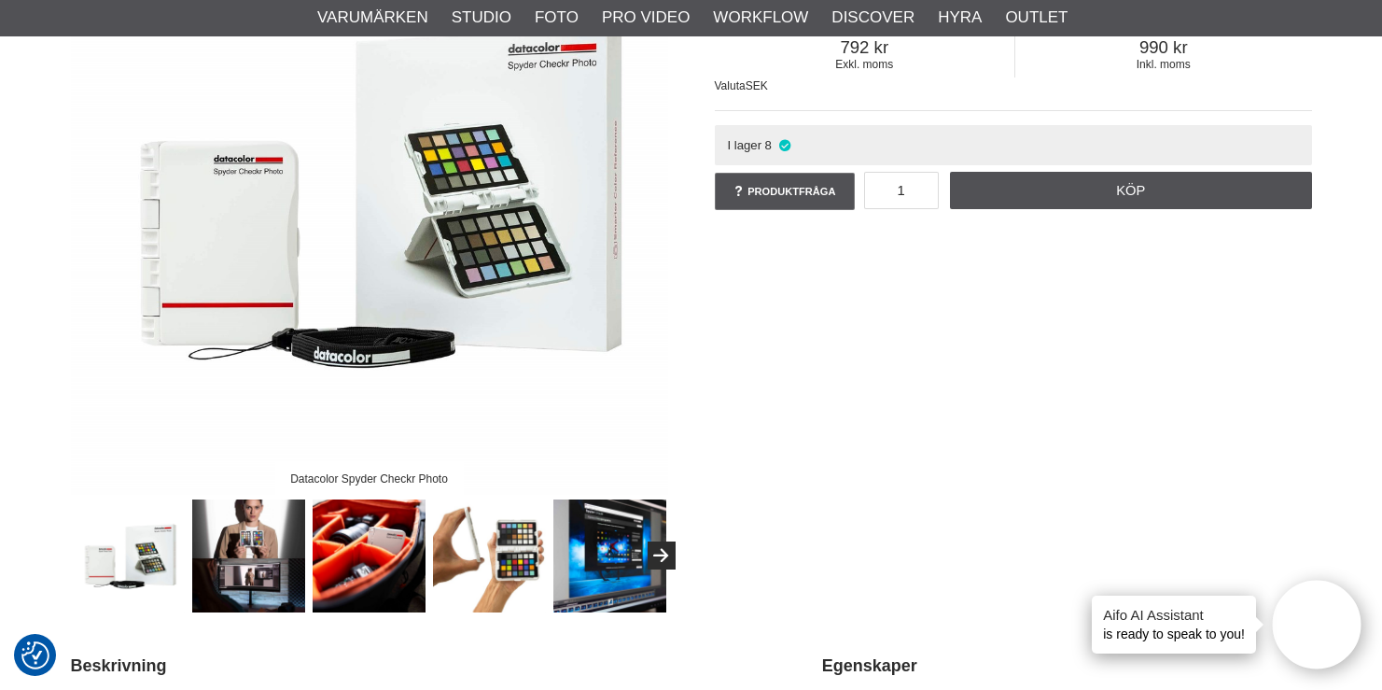
scroll to position [373, 0]
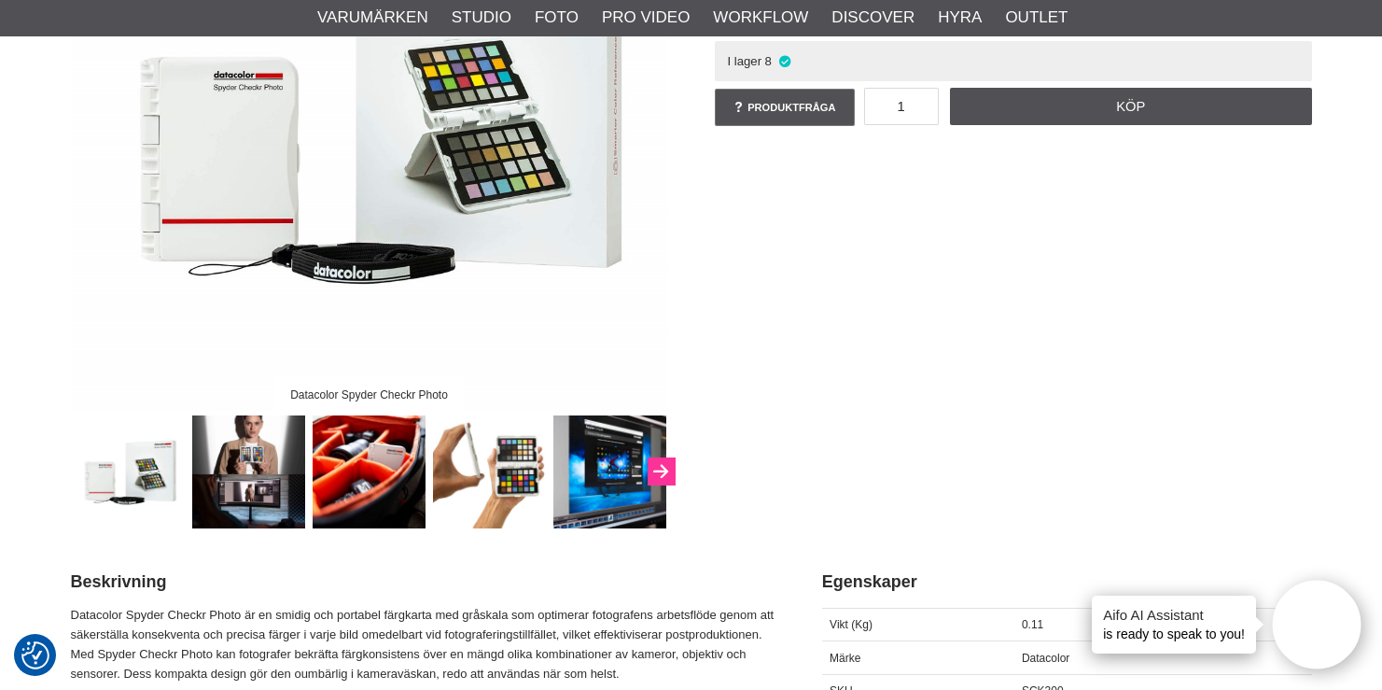
click at [660, 464] on button "Next" at bounding box center [662, 471] width 28 height 28
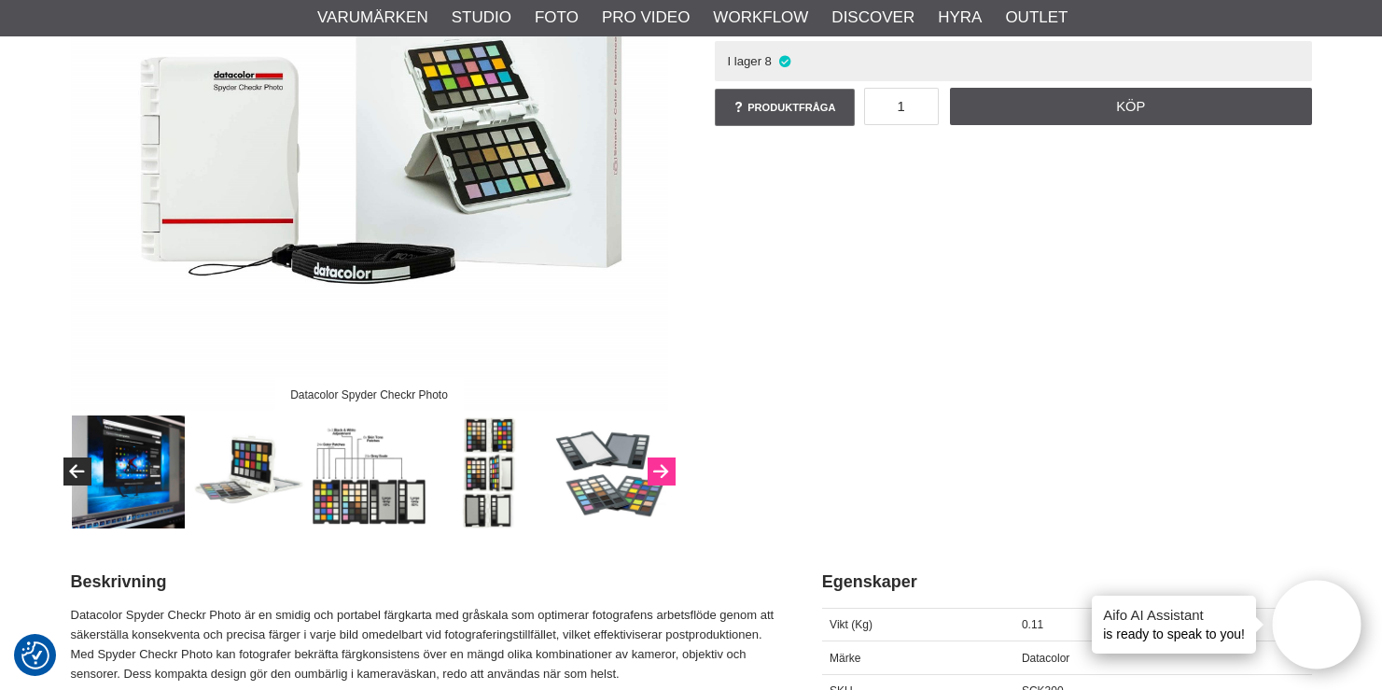
click at [660, 465] on icon "Next" at bounding box center [660, 472] width 22 height 17
click at [497, 477] on img at bounding box center [489, 471] width 113 height 113
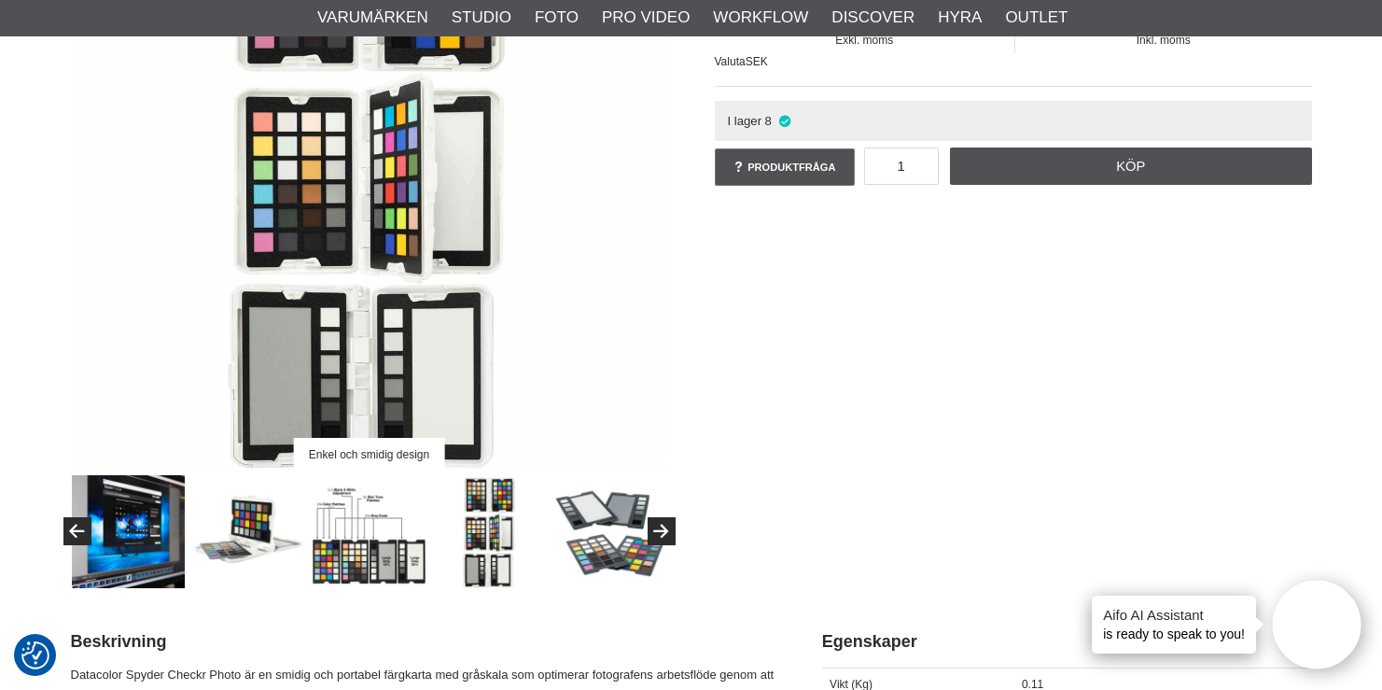
scroll to position [280, 0]
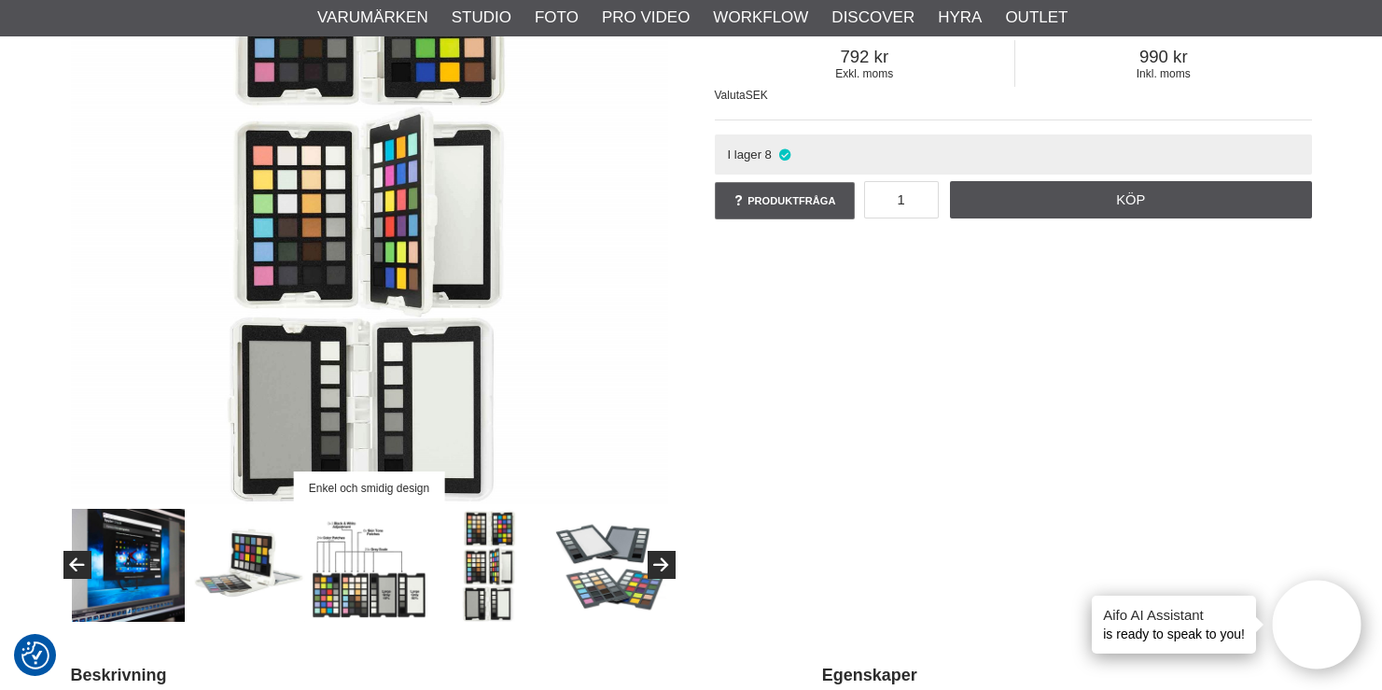
click at [355, 599] on img at bounding box center [369, 565] width 113 height 113
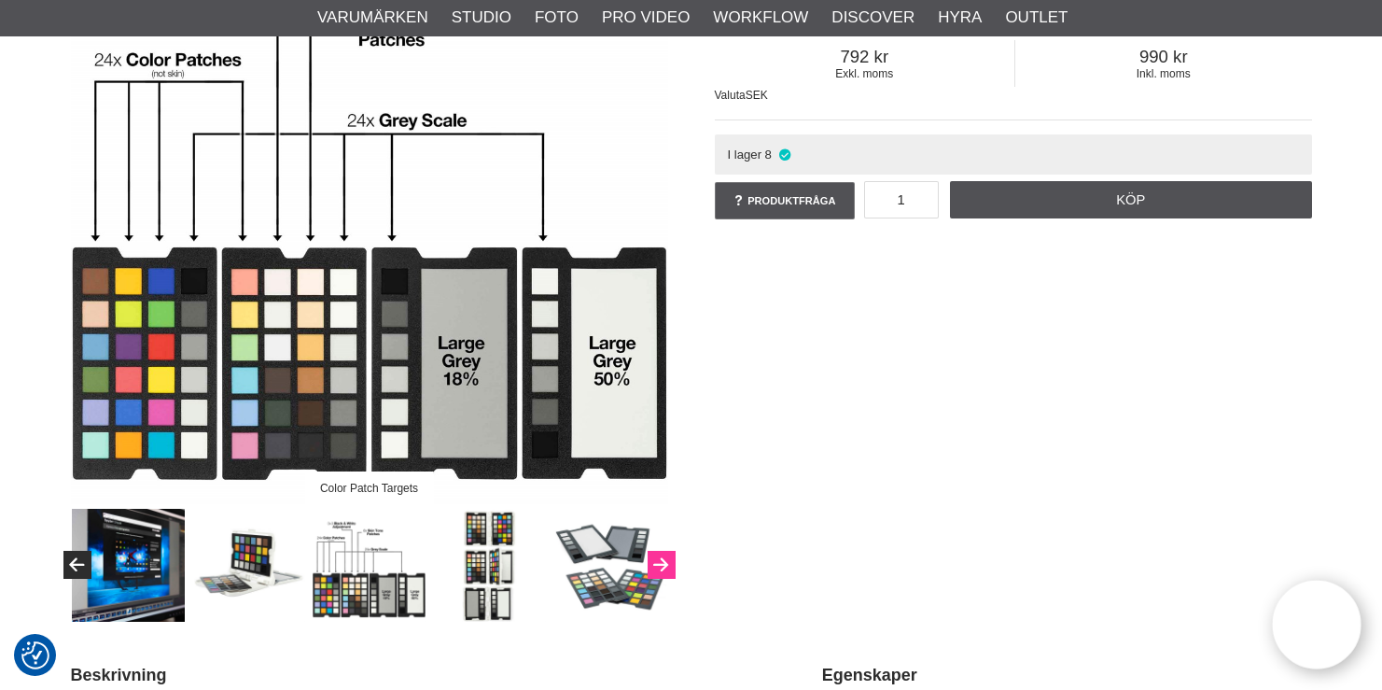
click at [662, 567] on button "Next" at bounding box center [662, 565] width 28 height 28
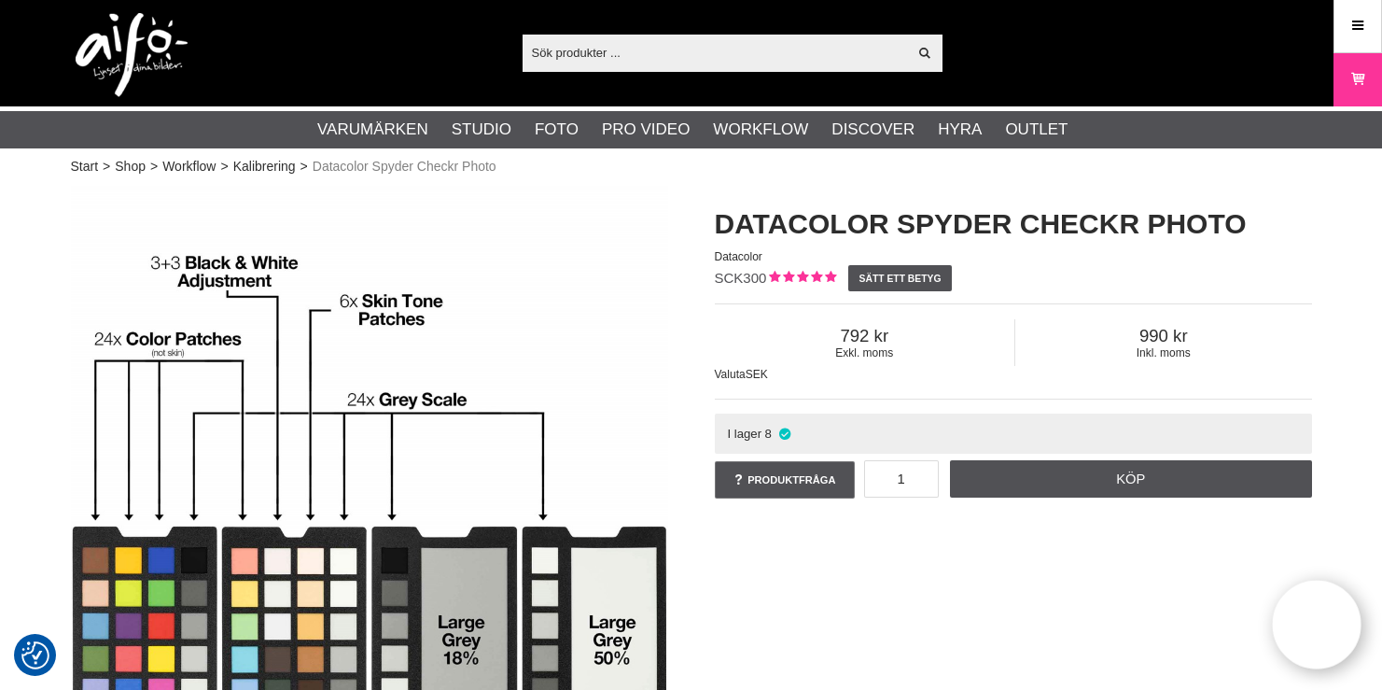
scroll to position [0, 0]
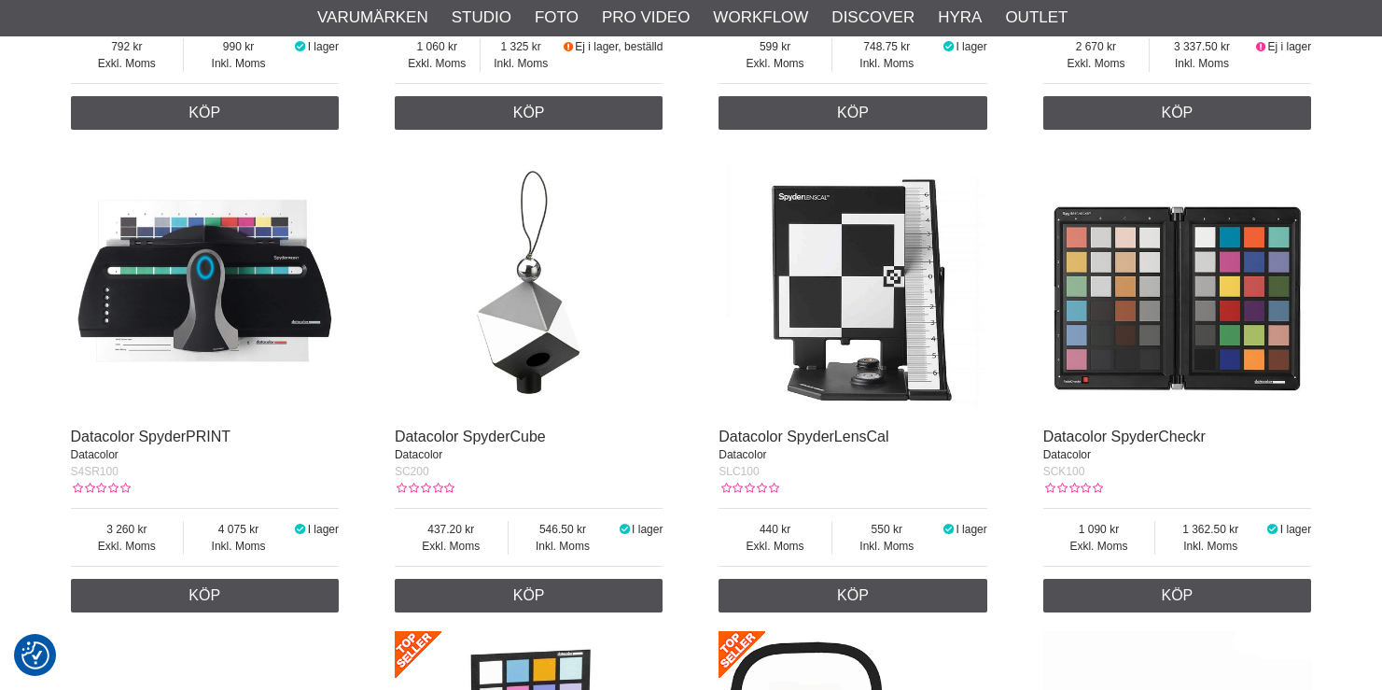
scroll to position [1213, 0]
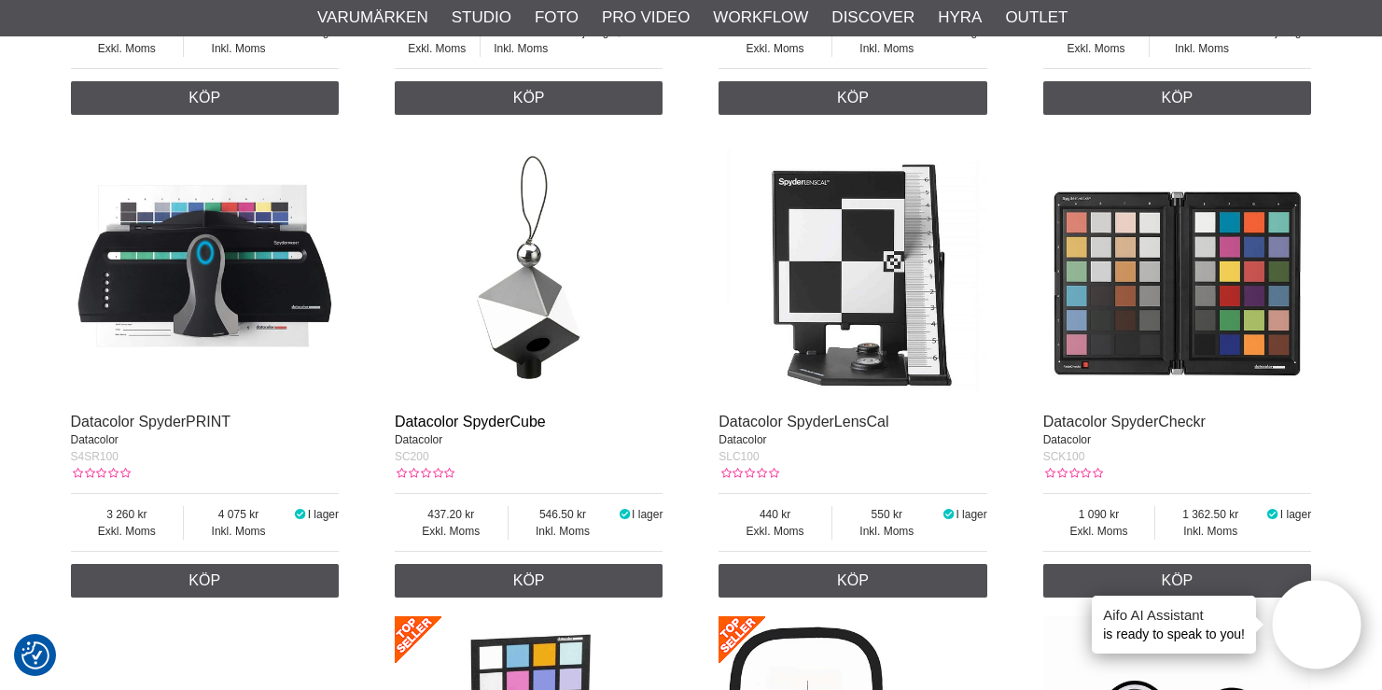
click at [447, 421] on link "Datacolor SpyderCube" at bounding box center [470, 421] width 151 height 16
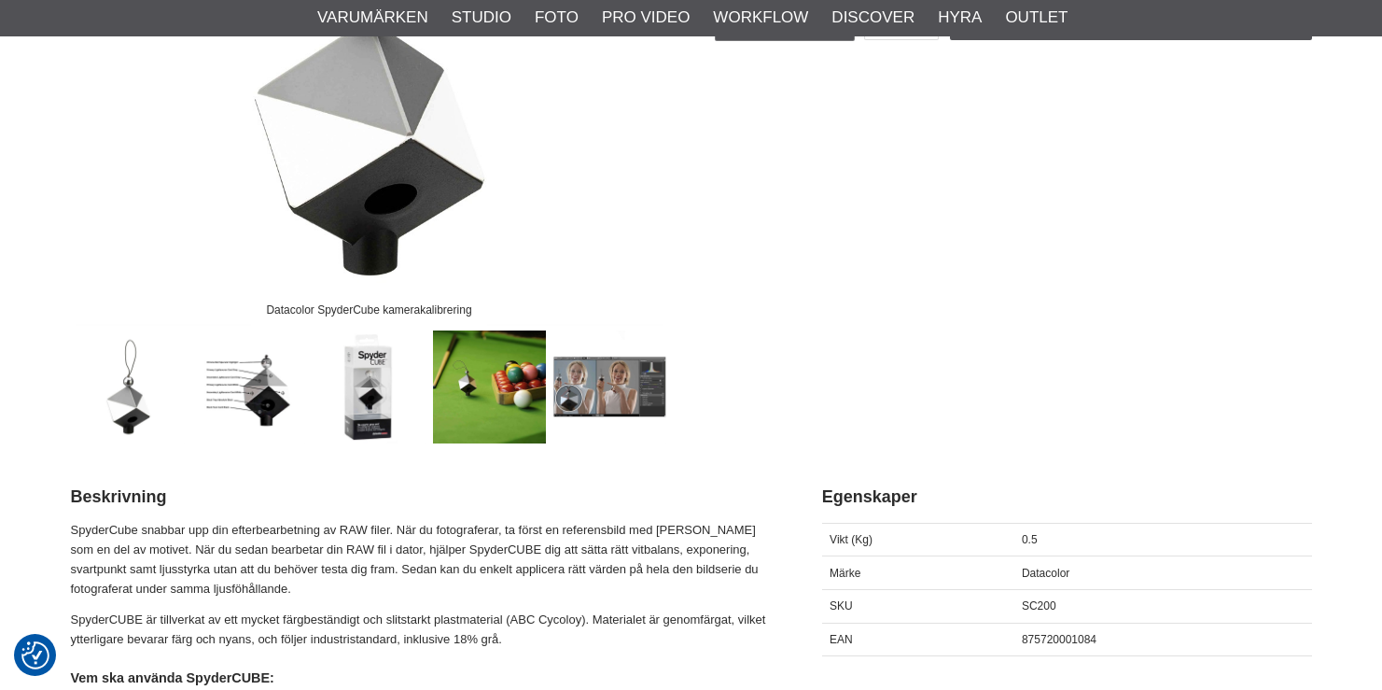
scroll to position [467, 0]
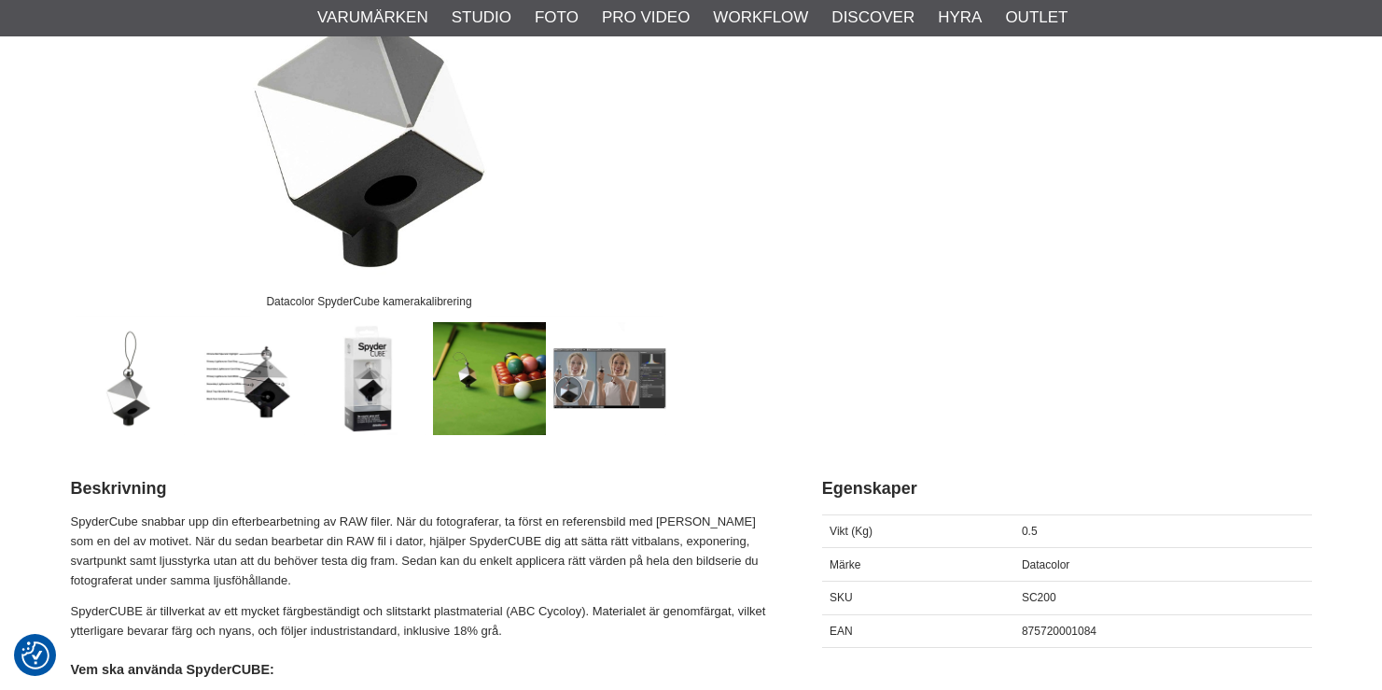
click at [252, 366] on img at bounding box center [248, 378] width 113 height 113
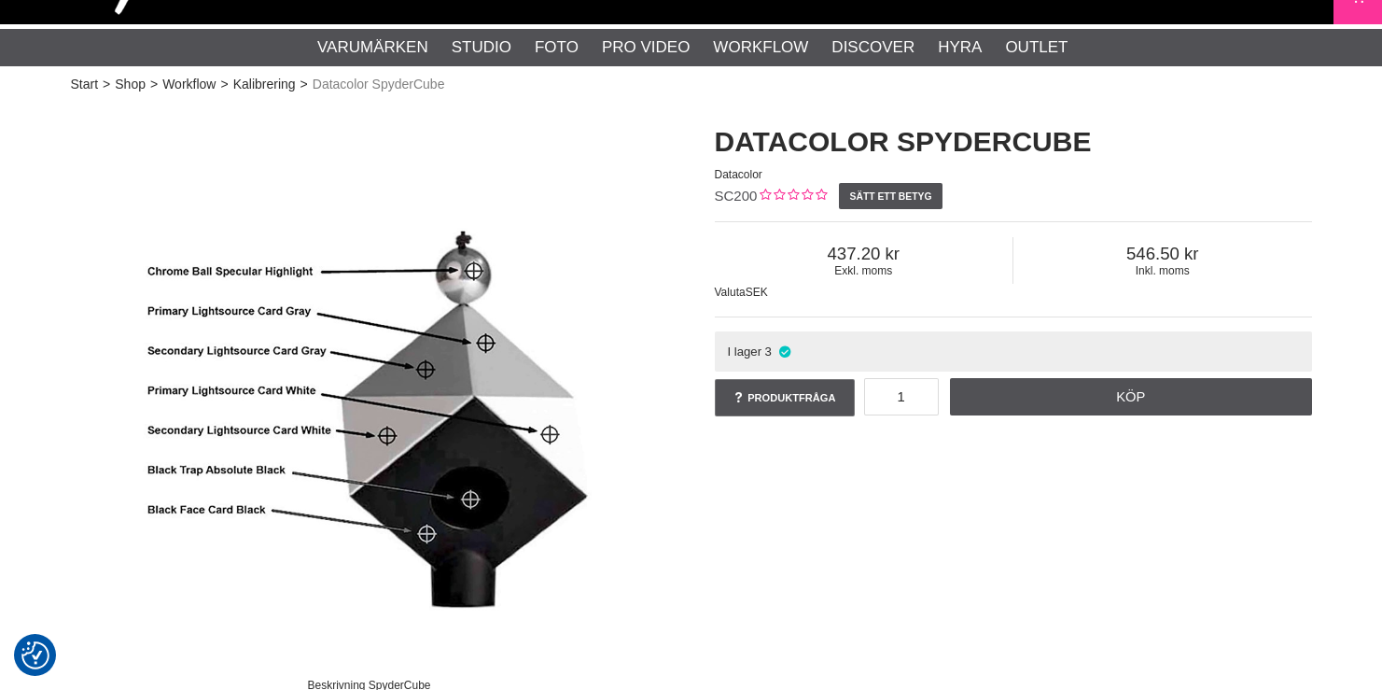
scroll to position [0, 0]
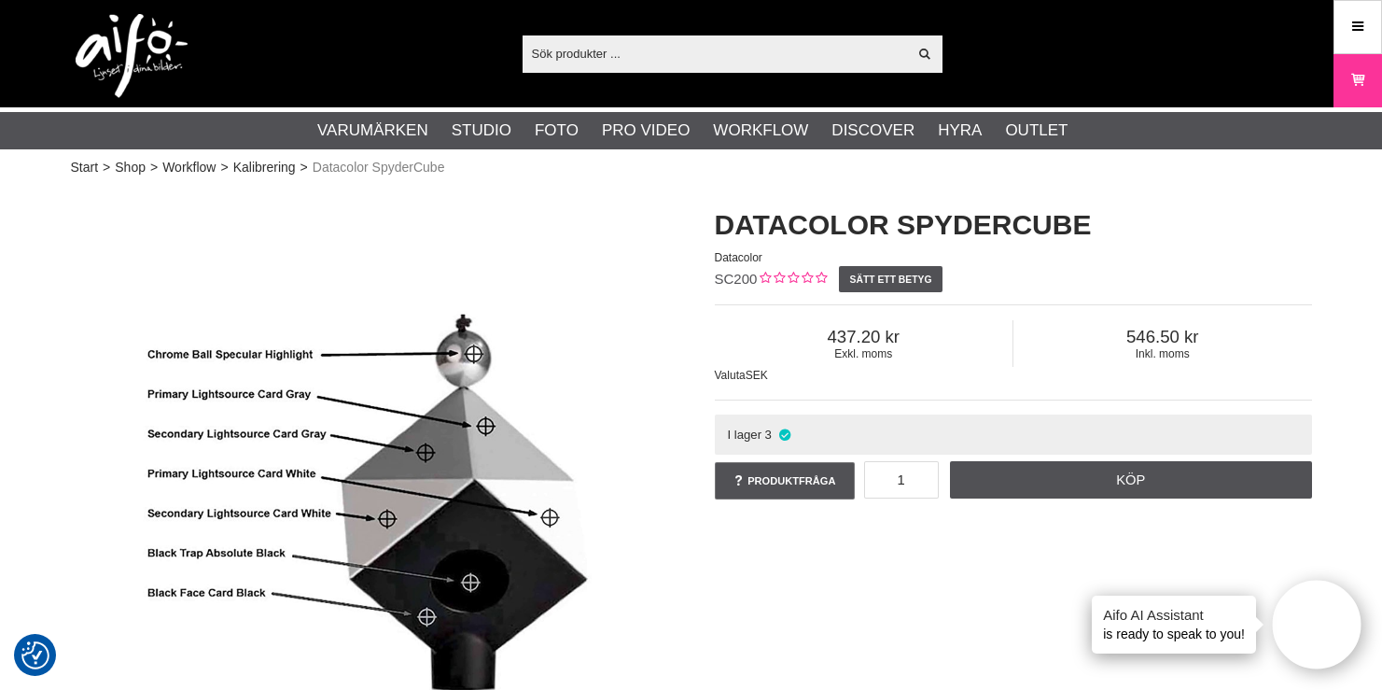
click at [696, 549] on div "Beskrivning SpyderCube Datacolor SpyderCube Datacolor SC200 Sätt ett betyg Exkl…" at bounding box center [692, 544] width 1288 height 715
